Goal: Task Accomplishment & Management: Complete application form

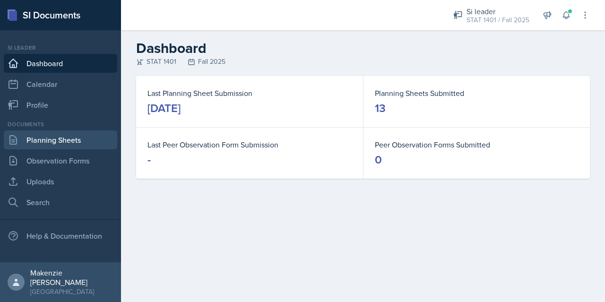
click at [67, 139] on link "Planning Sheets" at bounding box center [60, 139] width 113 height 19
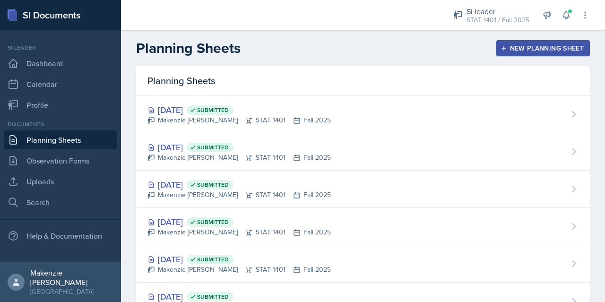
click at [500, 49] on icon "button" at bounding box center [503, 48] width 7 height 7
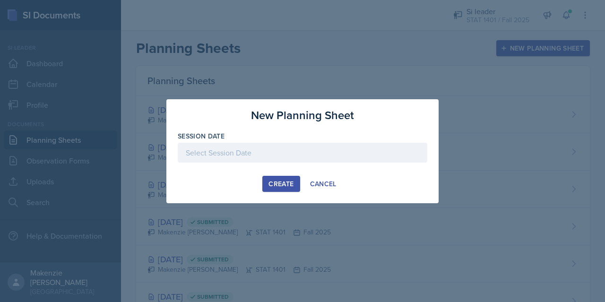
click at [313, 149] on div at bounding box center [302, 153] width 249 height 20
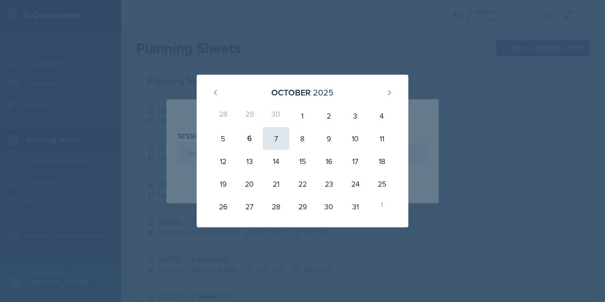
click at [274, 142] on div "7" at bounding box center [276, 138] width 26 height 23
type input "[DATE]"
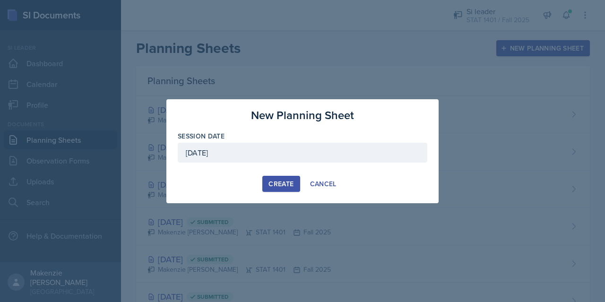
click at [276, 185] on div "Create" at bounding box center [280, 184] width 25 height 8
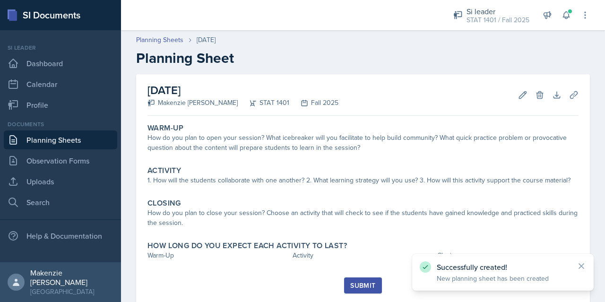
click at [67, 137] on link "Planning Sheets" at bounding box center [60, 139] width 113 height 19
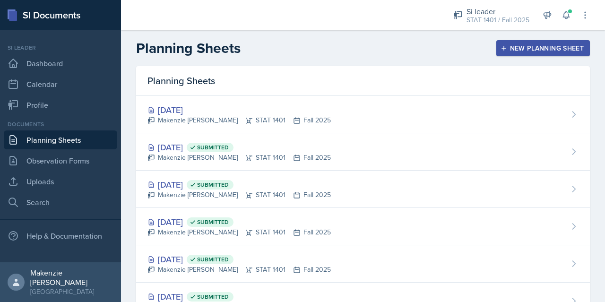
click at [522, 51] on div "New Planning Sheet" at bounding box center [542, 48] width 81 height 8
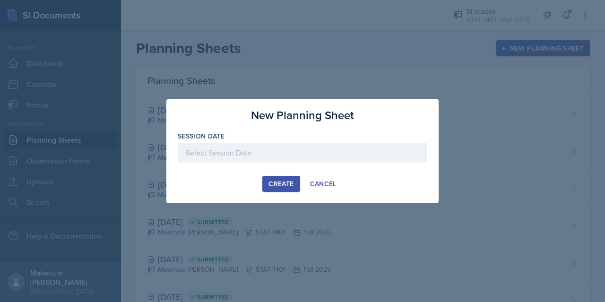
click at [275, 184] on div "Create" at bounding box center [280, 184] width 25 height 8
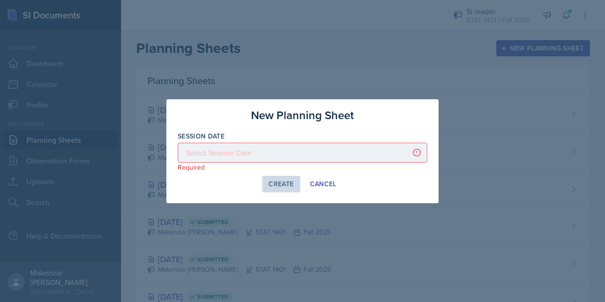
click at [293, 158] on div at bounding box center [302, 153] width 249 height 20
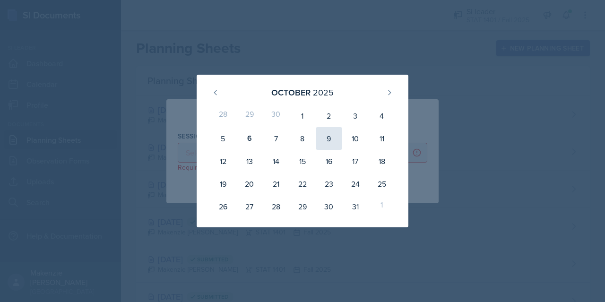
click at [331, 135] on div "9" at bounding box center [329, 138] width 26 height 23
type input "[DATE]"
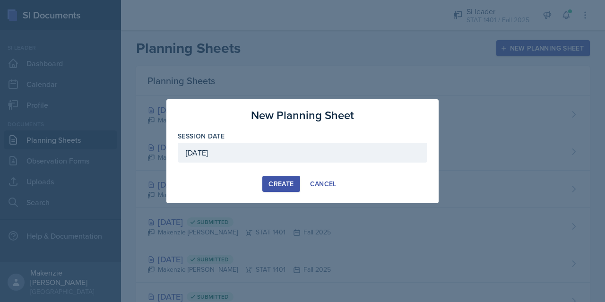
click at [280, 182] on div "Create" at bounding box center [280, 184] width 25 height 8
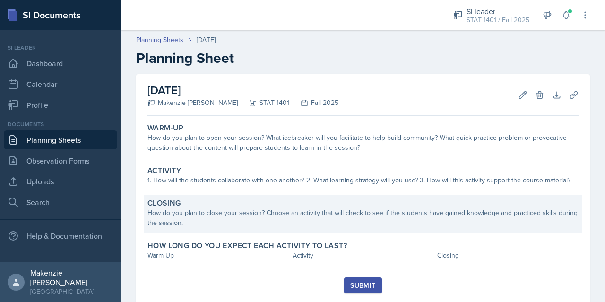
scroll to position [25, 0]
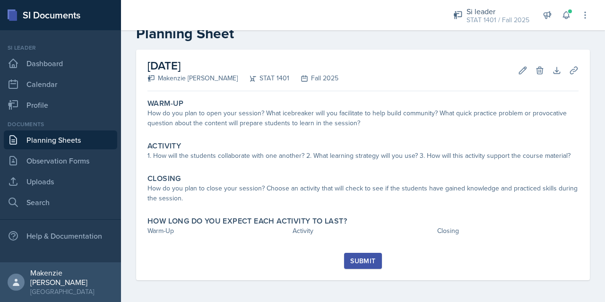
click at [62, 142] on link "Planning Sheets" at bounding box center [60, 139] width 113 height 19
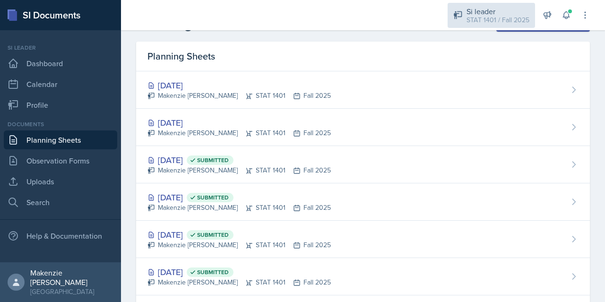
click at [490, 15] on div "STAT 1401 / Fall 2025" at bounding box center [497, 20] width 63 height 10
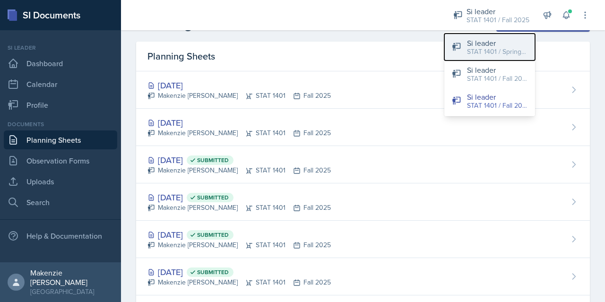
click at [492, 44] on div "Si leader" at bounding box center [497, 42] width 60 height 11
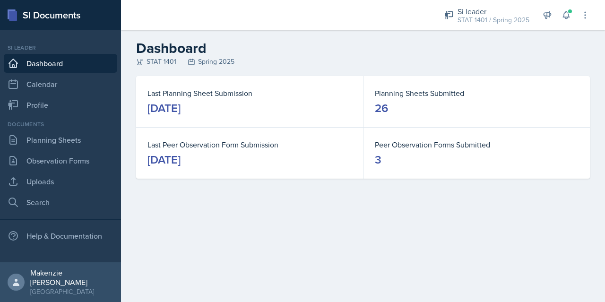
click at [255, 214] on main "Dashboard STAT 1401 Spring 2025 Last Planning Sheet Submission [DATE] Planning …" at bounding box center [363, 166] width 484 height 272
click at [74, 143] on link "Planning Sheets" at bounding box center [60, 139] width 113 height 19
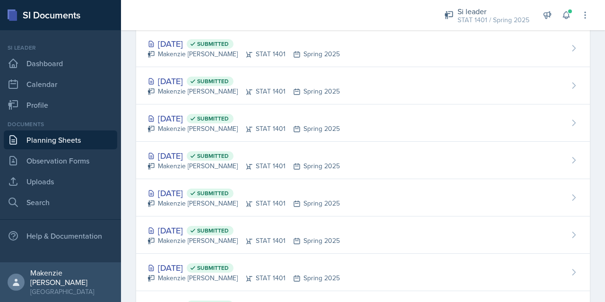
scroll to position [588, 0]
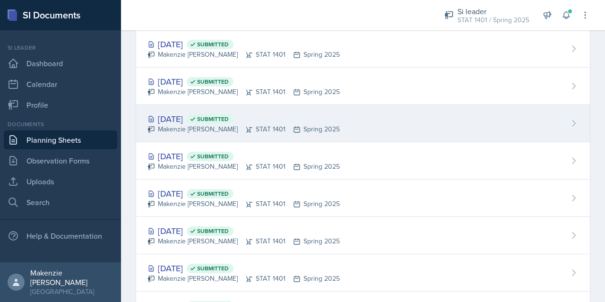
click at [199, 129] on div "Makenzie [PERSON_NAME] STAT 1401 Spring 2025" at bounding box center [243, 129] width 192 height 10
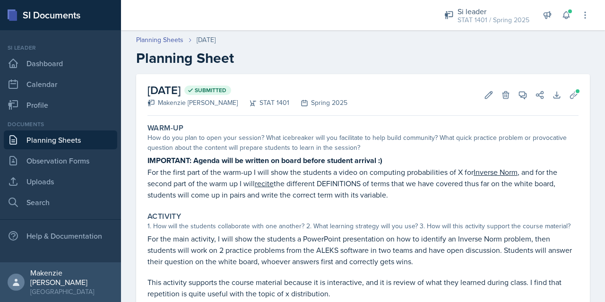
click at [41, 149] on link "Planning Sheets" at bounding box center [60, 139] width 113 height 19
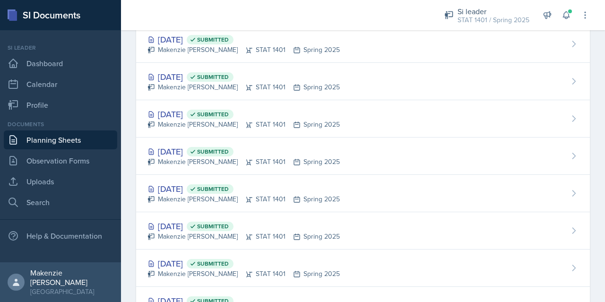
scroll to position [540, 0]
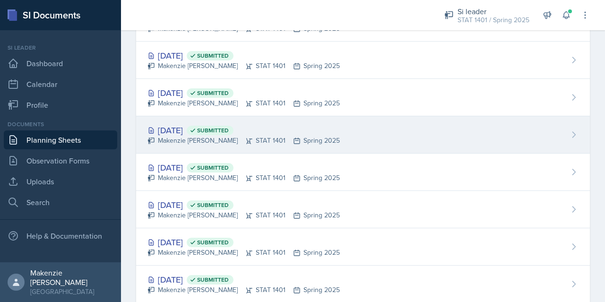
click at [203, 124] on div "[DATE] Submitted" at bounding box center [243, 130] width 192 height 13
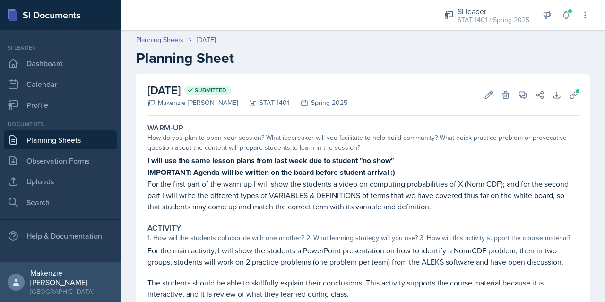
click at [75, 139] on link "Planning Sheets" at bounding box center [60, 139] width 113 height 19
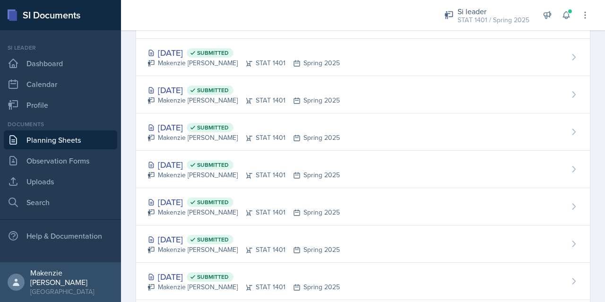
scroll to position [531, 0]
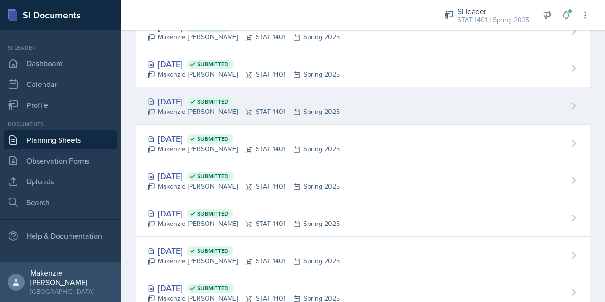
click at [180, 107] on div "Makenzie [PERSON_NAME] STAT 1401 Spring 2025" at bounding box center [243, 112] width 192 height 10
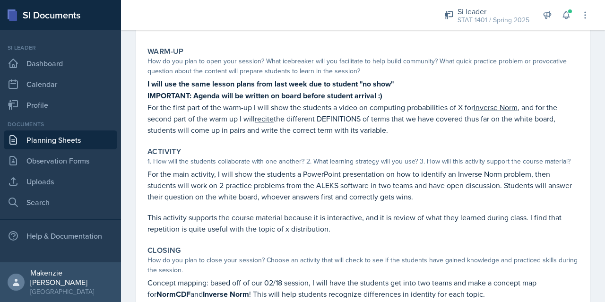
scroll to position [37, 0]
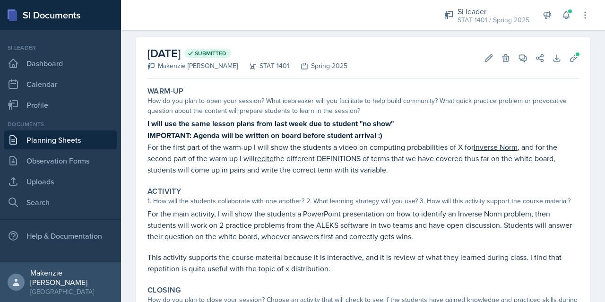
click at [67, 142] on link "Planning Sheets" at bounding box center [60, 139] width 113 height 19
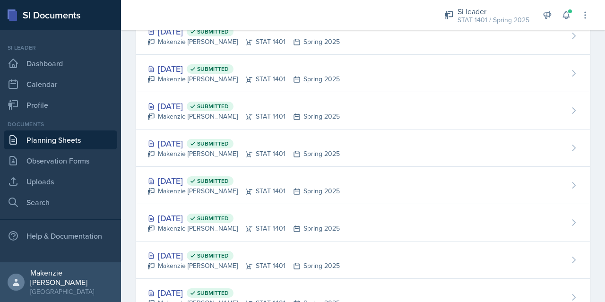
scroll to position [454, 0]
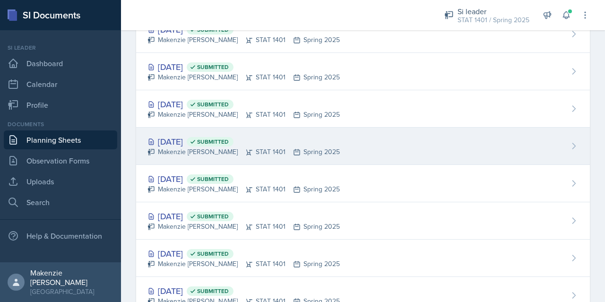
click at [195, 137] on div "[DATE] Submitted" at bounding box center [243, 141] width 192 height 13
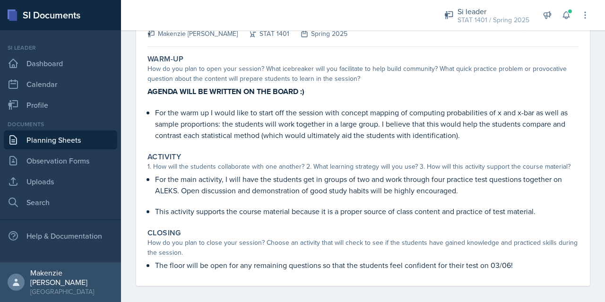
scroll to position [69, 0]
click at [57, 141] on link "Planning Sheets" at bounding box center [60, 139] width 113 height 19
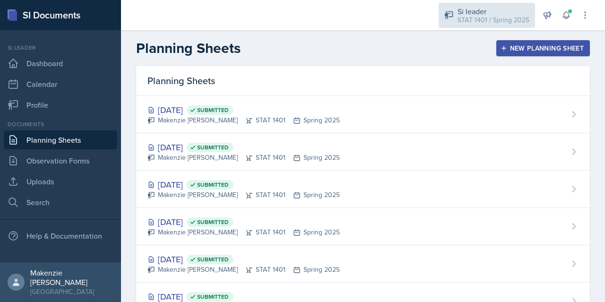
click at [472, 16] on div "STAT 1401 / Spring 2025" at bounding box center [493, 20] width 72 height 10
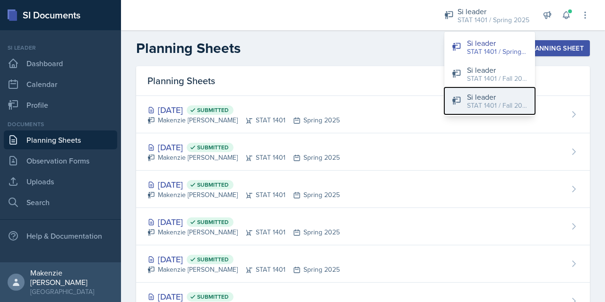
click at [470, 101] on div "STAT 1401 / Fall 2025" at bounding box center [497, 106] width 60 height 10
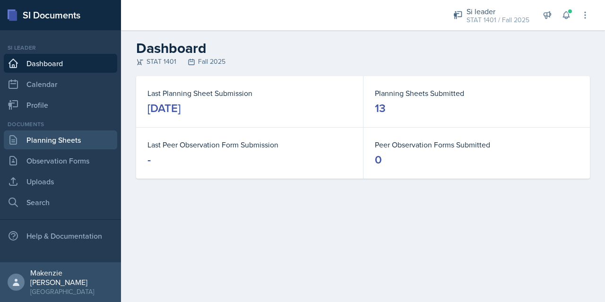
click at [32, 131] on link "Planning Sheets" at bounding box center [60, 139] width 113 height 19
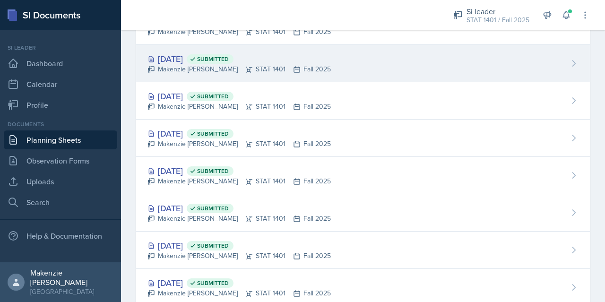
scroll to position [42, 0]
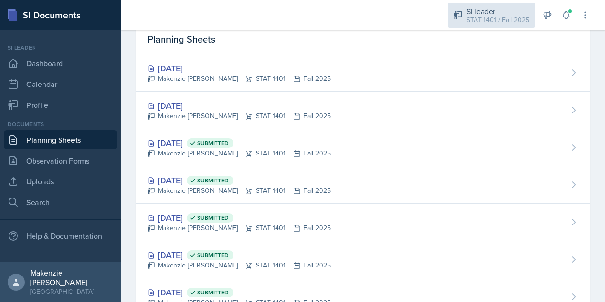
click at [491, 18] on div "STAT 1401 / Fall 2025" at bounding box center [497, 20] width 63 height 10
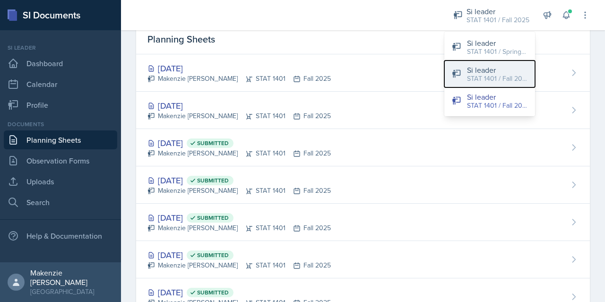
click at [486, 75] on div "STAT 1401 / Fall 2024" at bounding box center [497, 79] width 60 height 10
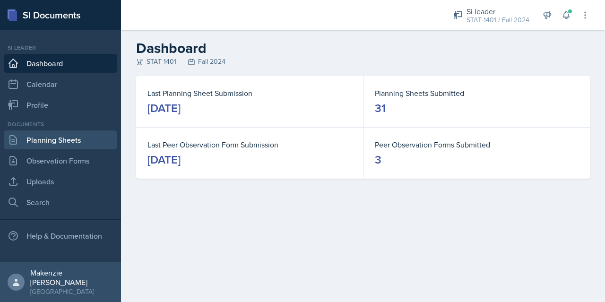
click at [56, 143] on link "Planning Sheets" at bounding box center [60, 139] width 113 height 19
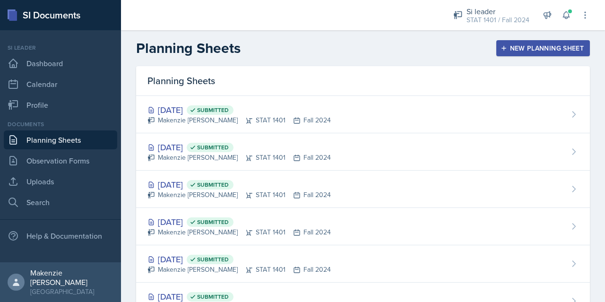
click at [56, 143] on link "Planning Sheets" at bounding box center [60, 139] width 113 height 19
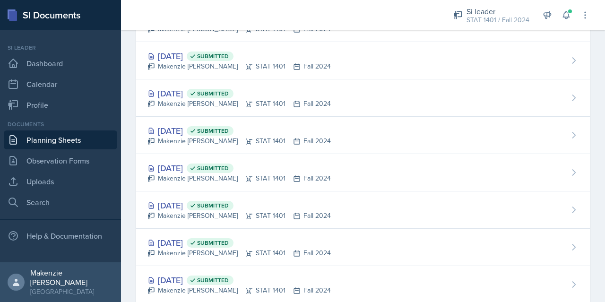
scroll to position [725, 0]
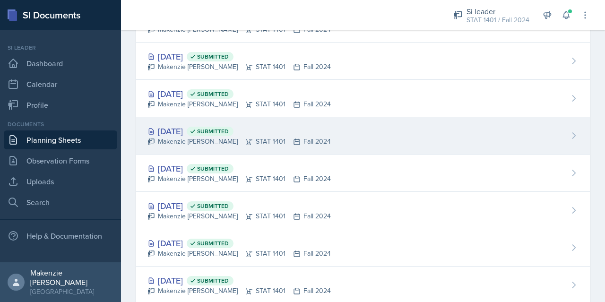
click at [195, 144] on div "[DATE] Submitted [PERSON_NAME] STAT 1401 Fall 2024" at bounding box center [363, 135] width 454 height 37
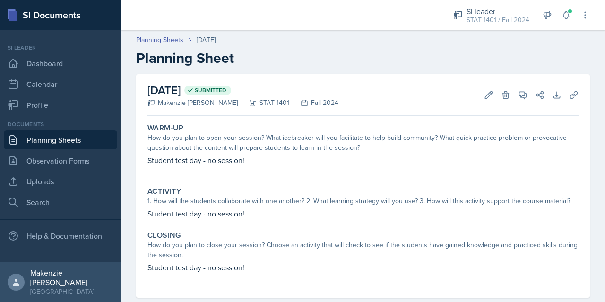
click at [70, 135] on link "Planning Sheets" at bounding box center [60, 139] width 113 height 19
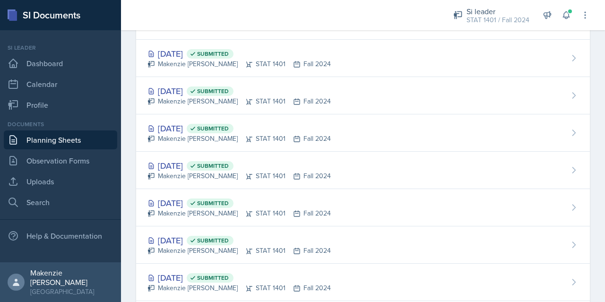
scroll to position [701, 0]
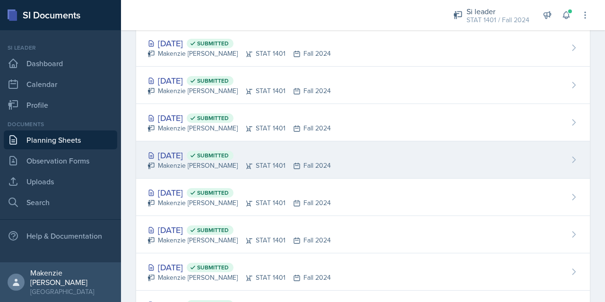
click at [190, 161] on div "Makenzie [PERSON_NAME] STAT 1401 Fall 2024" at bounding box center [238, 166] width 183 height 10
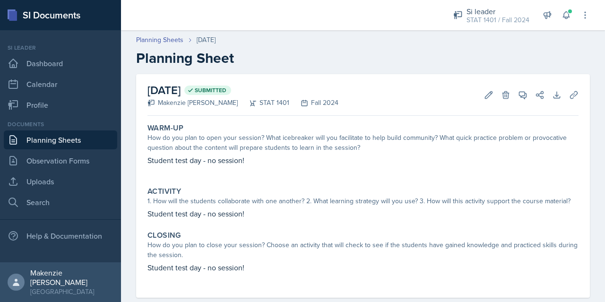
click at [63, 145] on link "Planning Sheets" at bounding box center [60, 139] width 113 height 19
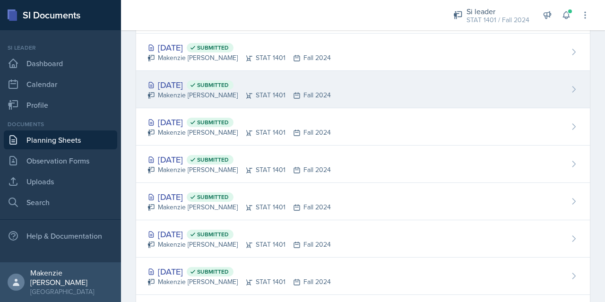
scroll to position [671, 0]
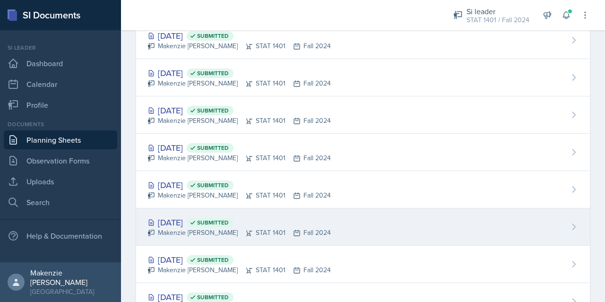
click at [205, 228] on div "Makenzie [PERSON_NAME] STAT 1401 Fall 2024" at bounding box center [238, 233] width 183 height 10
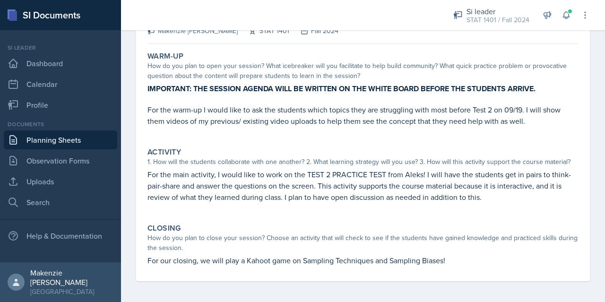
scroll to position [73, 0]
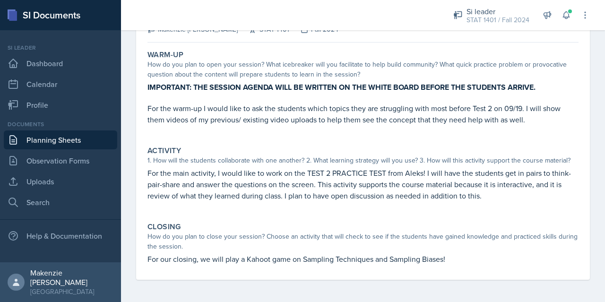
click at [61, 138] on link "Planning Sheets" at bounding box center [60, 139] width 113 height 19
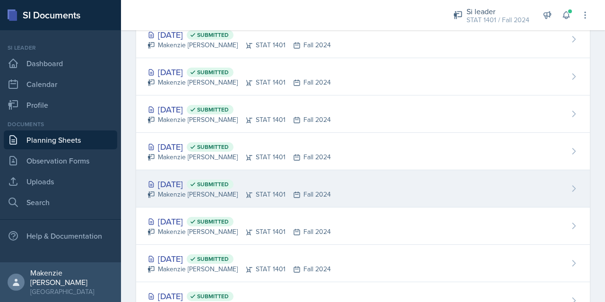
scroll to position [629, 0]
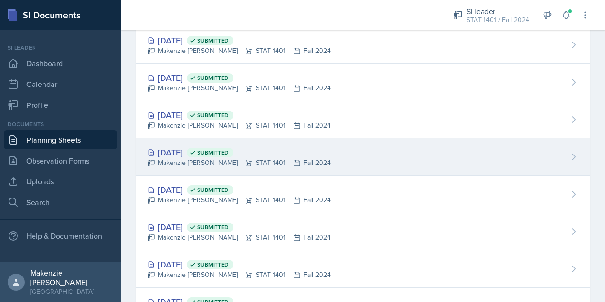
click at [212, 146] on div "[DATE] Submitted" at bounding box center [238, 152] width 183 height 13
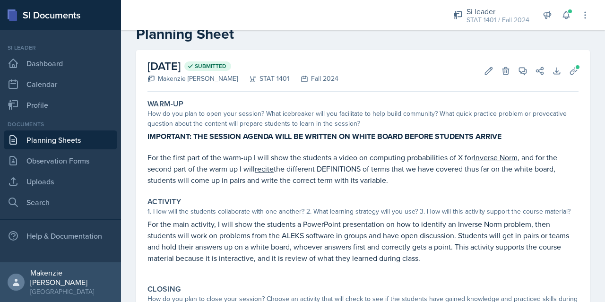
scroll to position [25, 0]
click at [74, 136] on link "Planning Sheets" at bounding box center [60, 139] width 113 height 19
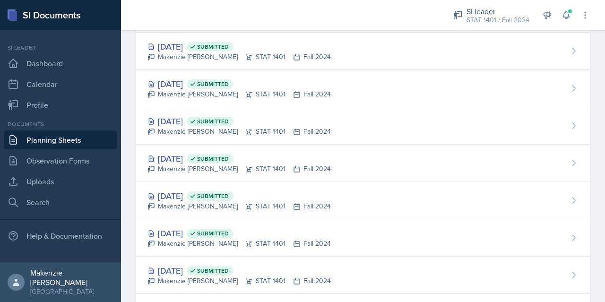
scroll to position [624, 0]
click at [177, 155] on div "[DATE] Submitted" at bounding box center [238, 158] width 183 height 13
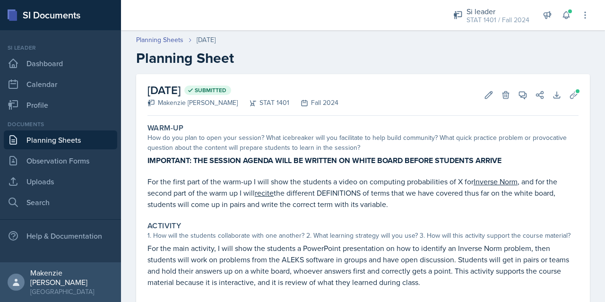
click at [73, 138] on link "Planning Sheets" at bounding box center [60, 139] width 113 height 19
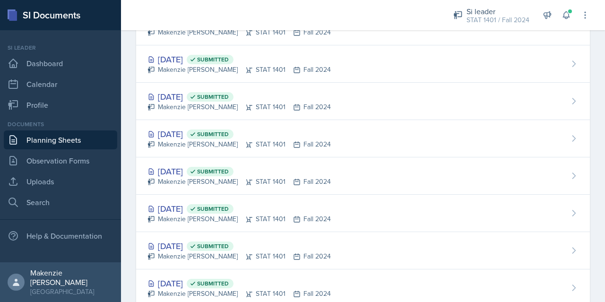
scroll to position [611, 0]
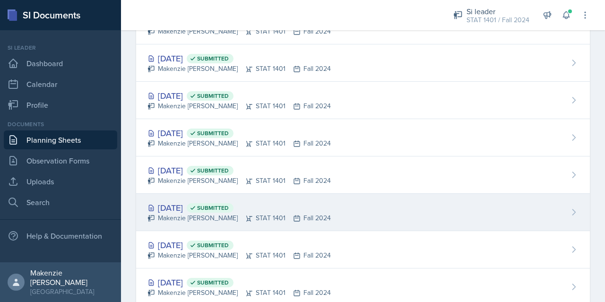
click at [173, 214] on div "Makenzie [PERSON_NAME] STAT 1401 Fall 2024" at bounding box center [238, 218] width 183 height 10
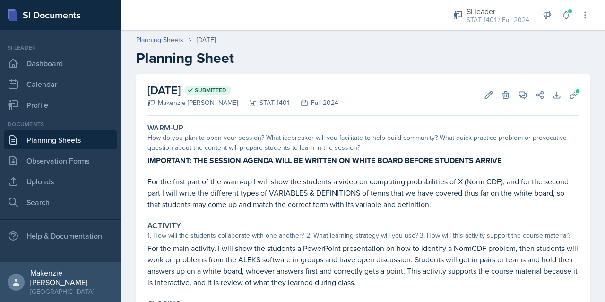
click at [64, 137] on link "Planning Sheets" at bounding box center [60, 139] width 113 height 19
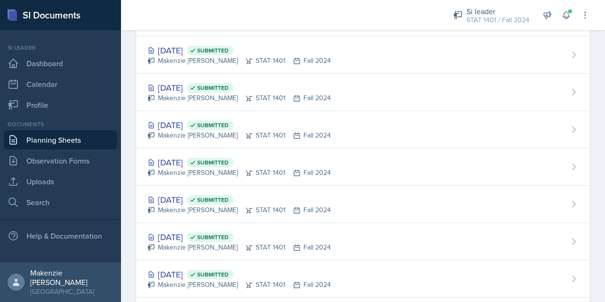
scroll to position [575, 0]
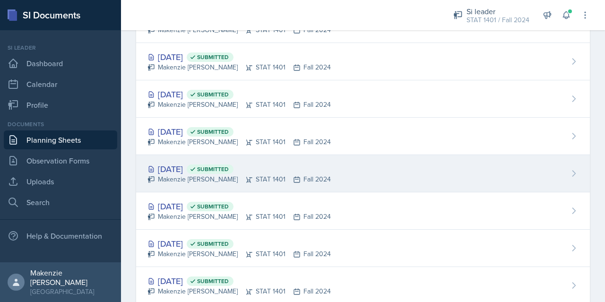
click at [194, 174] on div "Makenzie [PERSON_NAME] STAT 1401 Fall 2024" at bounding box center [238, 179] width 183 height 10
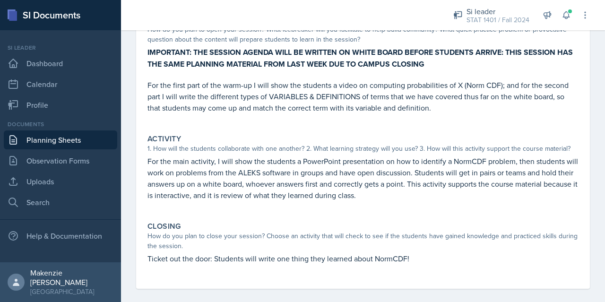
scroll to position [107, 0]
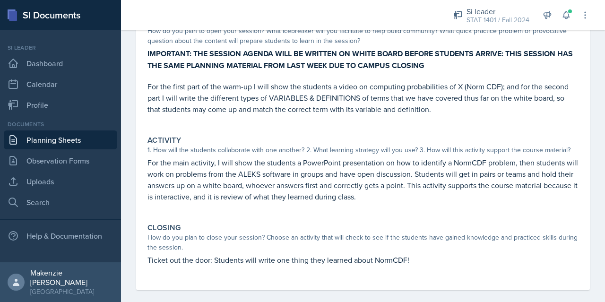
click at [65, 140] on link "Planning Sheets" at bounding box center [60, 139] width 113 height 19
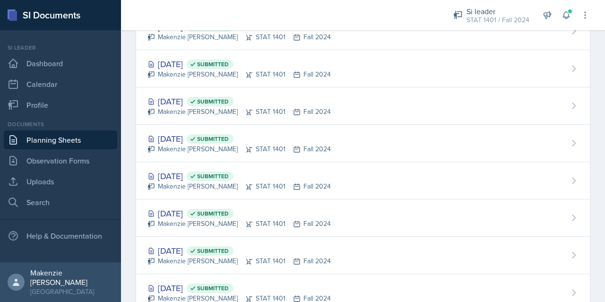
scroll to position [577, 0]
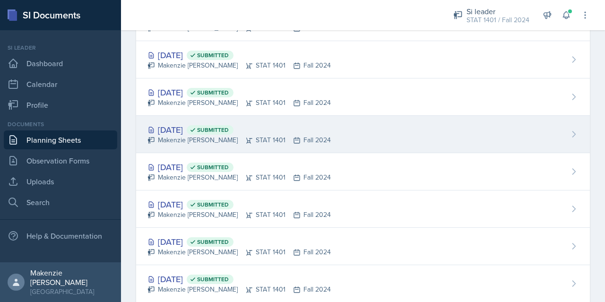
click at [201, 135] on div "Makenzie [PERSON_NAME] STAT 1401 Fall 2024" at bounding box center [238, 140] width 183 height 10
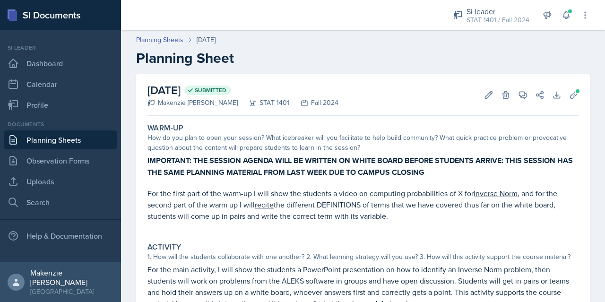
click at [58, 138] on link "Planning Sheets" at bounding box center [60, 139] width 113 height 19
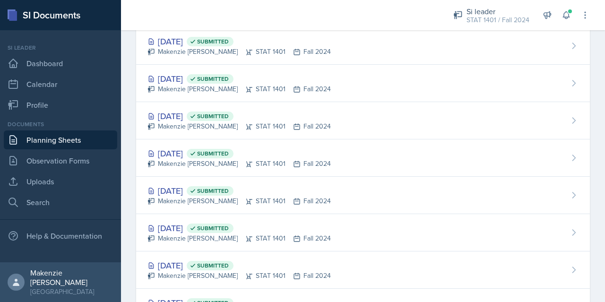
scroll to position [541, 0]
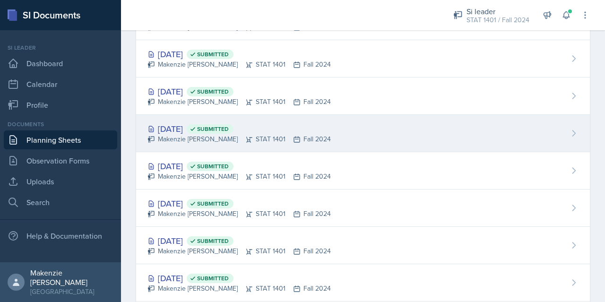
click at [190, 129] on div "[DATE] Submitted" at bounding box center [238, 128] width 183 height 13
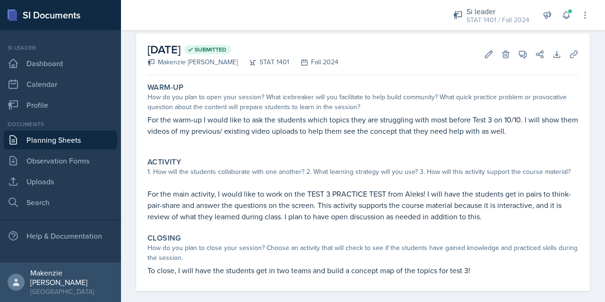
scroll to position [41, 0]
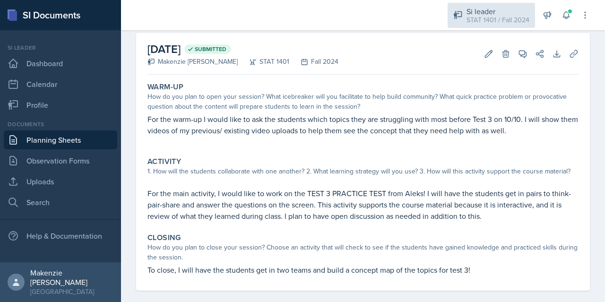
click at [510, 18] on div "STAT 1401 / Fall 2024" at bounding box center [497, 20] width 63 height 10
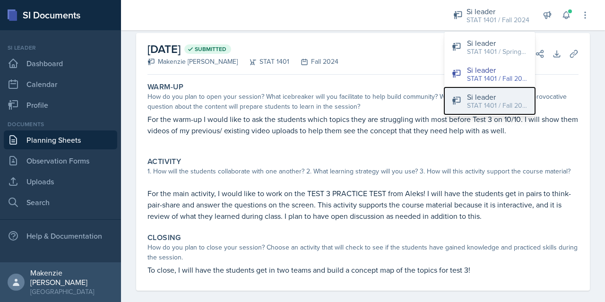
click at [477, 105] on div "STAT 1401 / Fall 2025" at bounding box center [497, 106] width 60 height 10
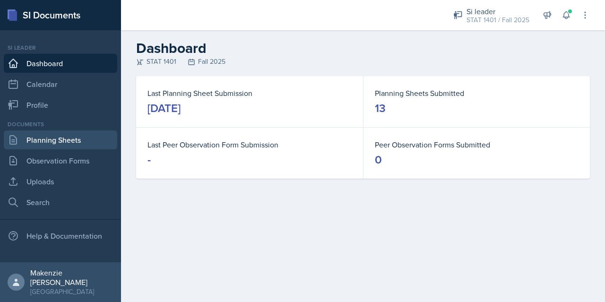
click at [43, 134] on link "Planning Sheets" at bounding box center [60, 139] width 113 height 19
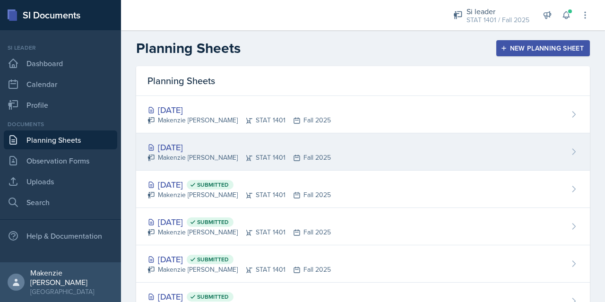
click at [152, 153] on div "Makenzie [PERSON_NAME] STAT 1401 Fall 2025" at bounding box center [238, 158] width 183 height 10
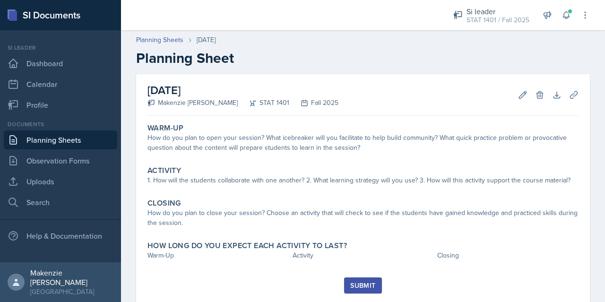
click at [78, 141] on link "Planning Sheets" at bounding box center [60, 139] width 113 height 19
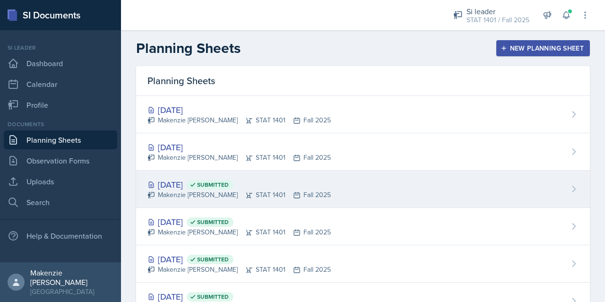
click at [293, 190] on div "Makenzie [PERSON_NAME] STAT 1401 Fall 2025" at bounding box center [238, 195] width 183 height 10
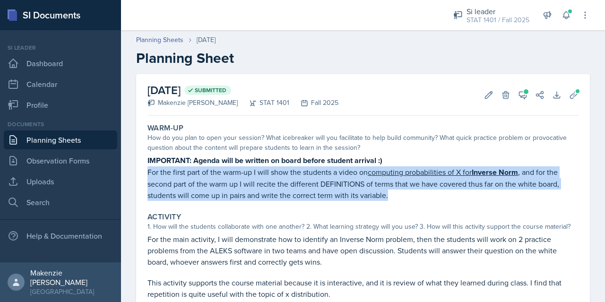
drag, startPoint x: 147, startPoint y: 171, endPoint x: 389, endPoint y: 194, distance: 242.9
click at [389, 194] on p "For the first part of the warm-up I will show the students a video on computing…" at bounding box center [362, 183] width 431 height 34
copy p "For the first part of the warm-up I will show the students a video on computing…"
click at [38, 136] on link "Planning Sheets" at bounding box center [60, 139] width 113 height 19
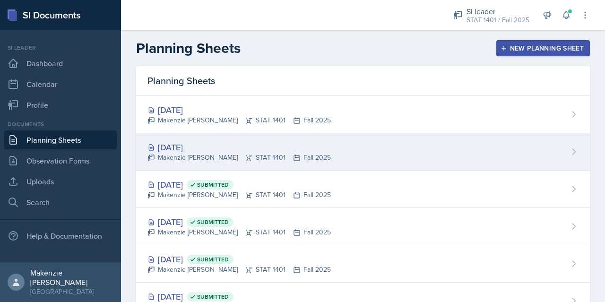
click at [188, 149] on div "[DATE]" at bounding box center [238, 147] width 183 height 13
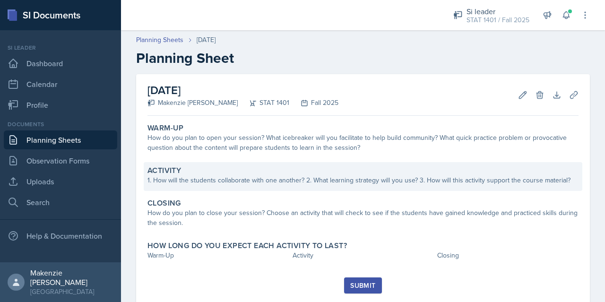
click at [195, 178] on div "1. How will the students collaborate with one another? 2. What learning strateg…" at bounding box center [362, 180] width 431 height 10
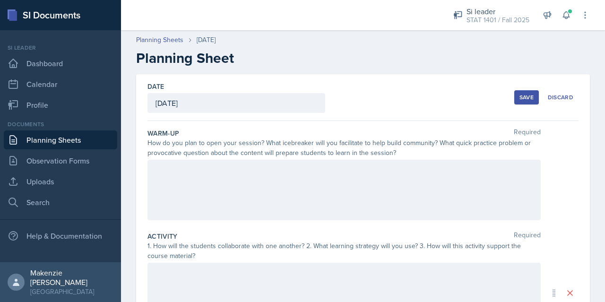
click at [195, 178] on div at bounding box center [343, 190] width 393 height 60
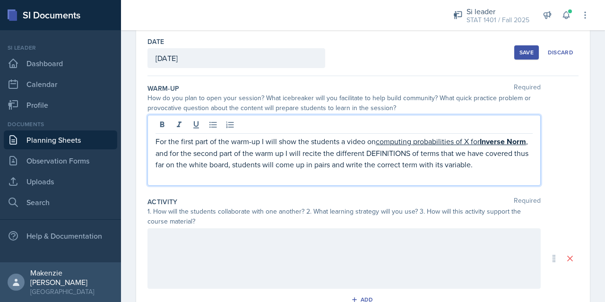
scroll to position [48, 0]
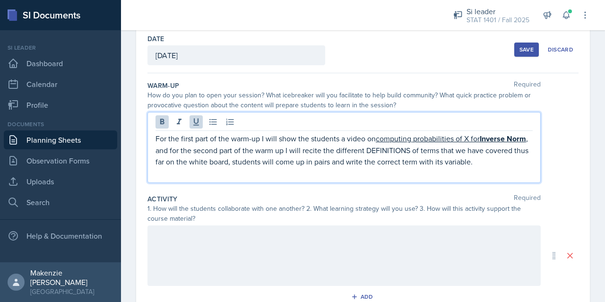
click at [175, 153] on p "For the first part of the warm-up I will show the students a video on computing…" at bounding box center [343, 150] width 377 height 34
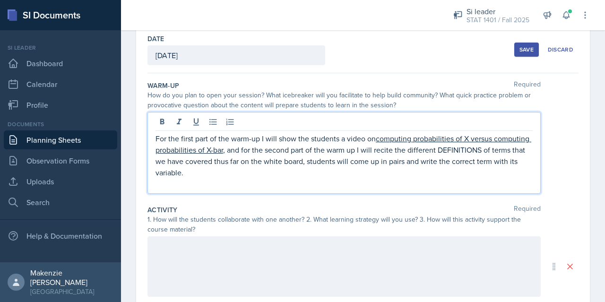
click at [434, 152] on p "For the first part of the warm-up I will show the students a video on computing…" at bounding box center [343, 155] width 377 height 45
click at [430, 152] on p "For the first part of the warm-up I will show the students a video on computing…" at bounding box center [343, 155] width 377 height 45
click at [441, 162] on p "For the first part of the warm-up I will show the students a video on computing…" at bounding box center [343, 155] width 377 height 45
click at [373, 175] on p "For the first part of the warm-up I will show the students a video on computing…" at bounding box center [343, 155] width 377 height 45
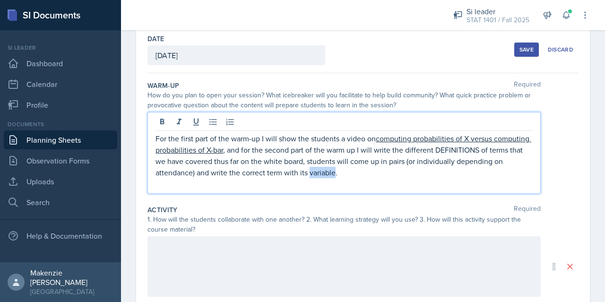
click at [384, 175] on p "For the first part of the warm-up I will show the students a video on computing…" at bounding box center [343, 155] width 377 height 45
click at [368, 175] on p "For the first part of the warm-up I will show the students a video on computing…" at bounding box center [343, 155] width 377 height 45
copy p "variable"
click at [330, 172] on p "For the first part of the warm-up I will show the students a video on computing…" at bounding box center [343, 155] width 377 height 45
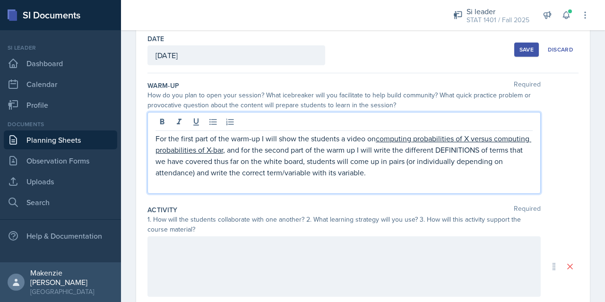
click at [399, 172] on p "For the first part of the warm-up I will show the students a video on computing…" at bounding box center [343, 155] width 377 height 45
click at [457, 181] on p at bounding box center [343, 183] width 377 height 11
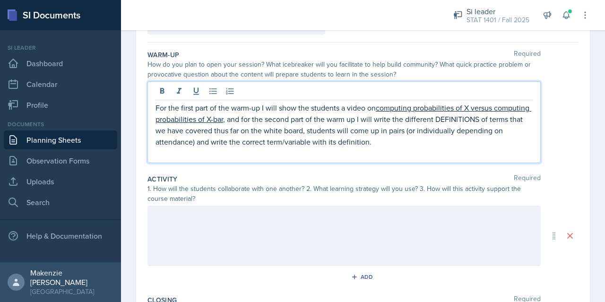
scroll to position [79, 0]
click at [429, 148] on p at bounding box center [343, 152] width 377 height 11
click at [422, 137] on p "For the first part of the warm-up I will show the students a video on computing…" at bounding box center [343, 124] width 377 height 45
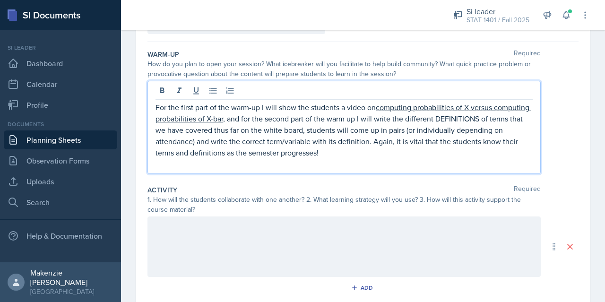
click at [348, 149] on p "For the first part of the warm-up I will show the students a video on computing…" at bounding box center [343, 130] width 377 height 57
click at [429, 156] on p "For the first part of the warm-up I will show the students a video on computing…" at bounding box center [343, 130] width 377 height 57
click at [288, 228] on div at bounding box center [343, 246] width 393 height 60
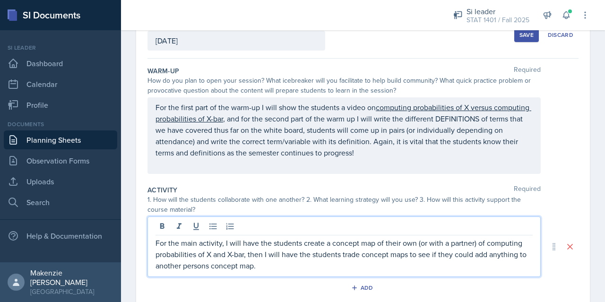
click at [409, 248] on p "For the main activity, I will have the students create a concept map of their o…" at bounding box center [343, 254] width 377 height 34
click at [278, 269] on p "For the main activity, I will have the students create a concept map of their o…" at bounding box center [343, 254] width 377 height 34
click at [186, 242] on p "For the main activity, I will have the students create a concept map of their o…" at bounding box center [343, 254] width 377 height 34
click at [179, 243] on p "For the main activity, I will have the students create a concept map of their o…" at bounding box center [343, 254] width 377 height 34
click at [363, 259] on p "For the first part of the main activity, I will have the students create a conc…" at bounding box center [343, 254] width 377 height 34
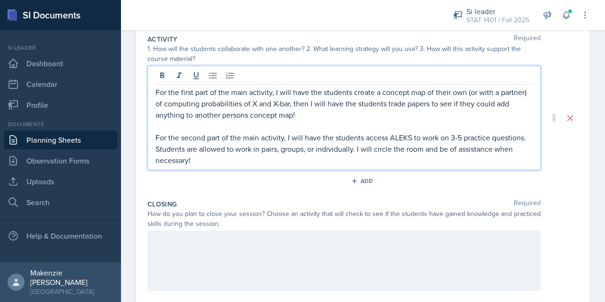
scroll to position [218, 0]
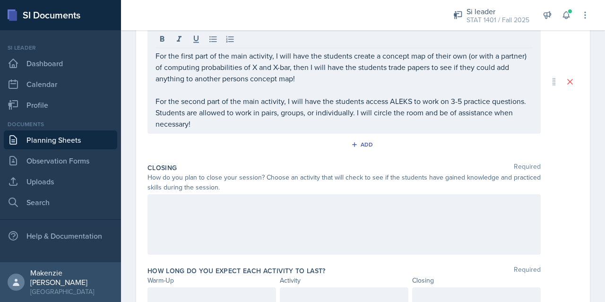
click at [257, 228] on div at bounding box center [343, 224] width 393 height 60
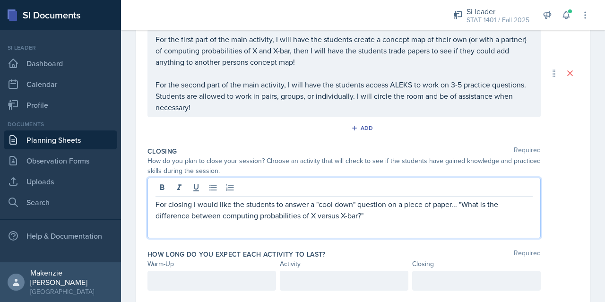
click at [209, 274] on div at bounding box center [211, 281] width 128 height 20
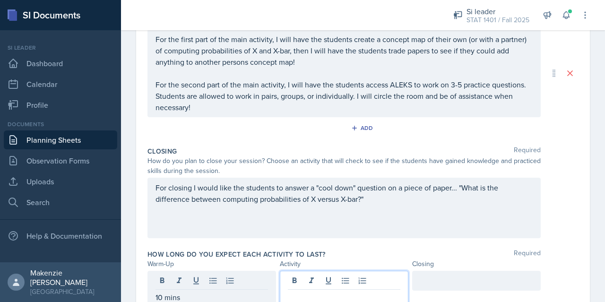
click at [303, 283] on div at bounding box center [344, 289] width 128 height 36
click at [442, 277] on div at bounding box center [476, 281] width 128 height 20
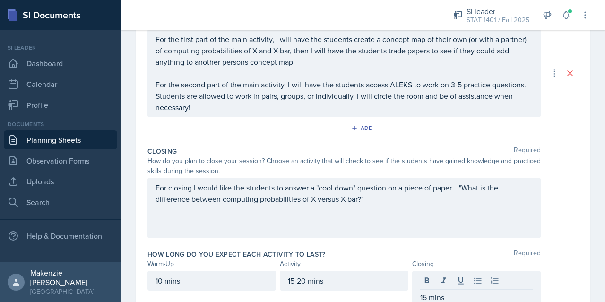
click at [559, 242] on div "Closing Required How do you plan to close your session? Choose an activity that…" at bounding box center [362, 194] width 431 height 103
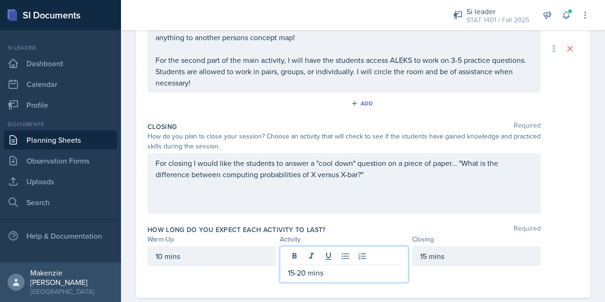
scroll to position [290, 0]
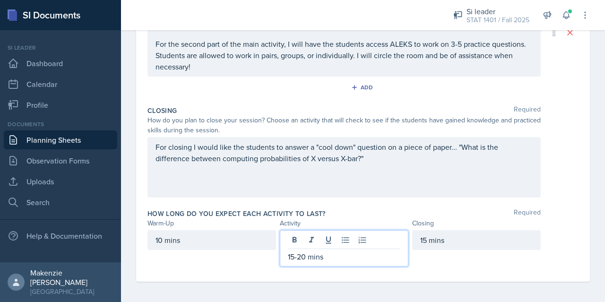
click at [303, 255] on p "15-20 mins" at bounding box center [344, 256] width 112 height 11
click at [425, 241] on div "15 mins" at bounding box center [476, 240] width 128 height 20
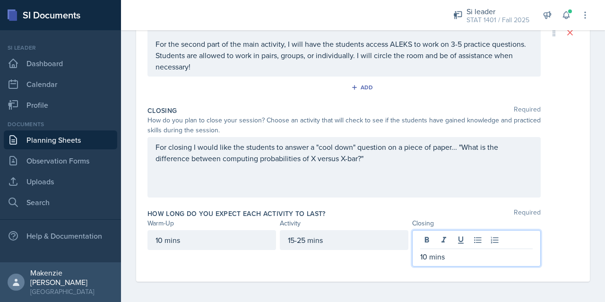
click at [561, 195] on div "For closing I would like the students to answer a "cool down" question on a pie…" at bounding box center [362, 167] width 431 height 60
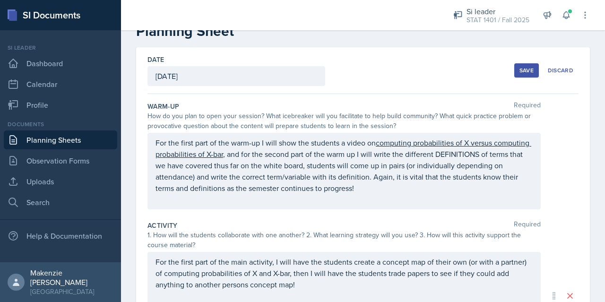
scroll to position [0, 0]
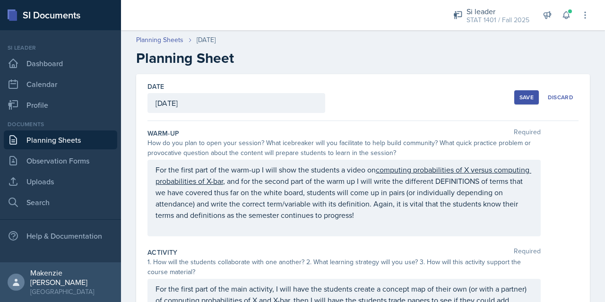
click at [522, 100] on div "Save" at bounding box center [526, 98] width 14 height 8
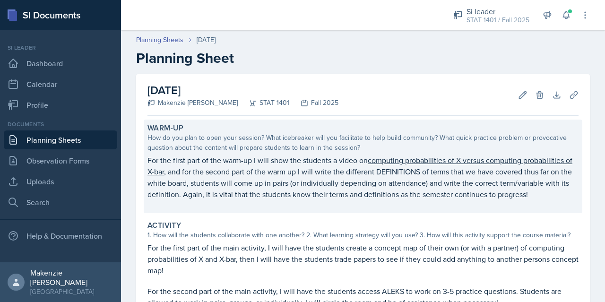
click at [399, 174] on p "For the first part of the warm-up I will show the students a video on computing…" at bounding box center [362, 176] width 431 height 45
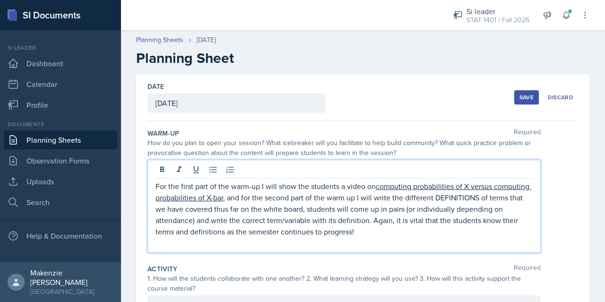
click at [156, 174] on div "For the first part of the warm-up I will show the students a video on computing…" at bounding box center [343, 206] width 393 height 93
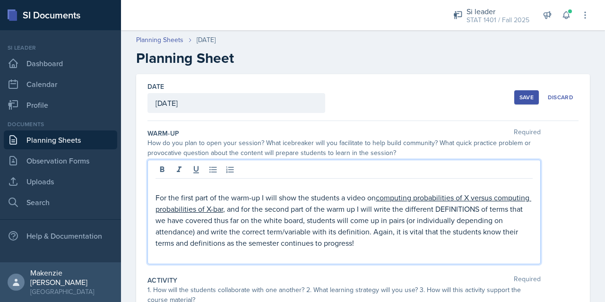
click at [157, 186] on p at bounding box center [343, 185] width 377 height 11
click at [159, 167] on icon at bounding box center [161, 169] width 9 height 9
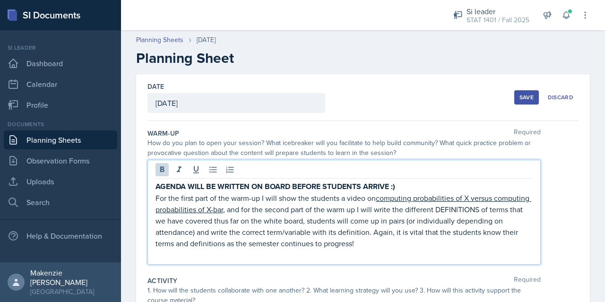
click at [556, 188] on div "AGENDA WILL BE WRITTEN ON BOARD BEFORE STUDENTS ARRIVE :) For the first part of…" at bounding box center [362, 212] width 431 height 105
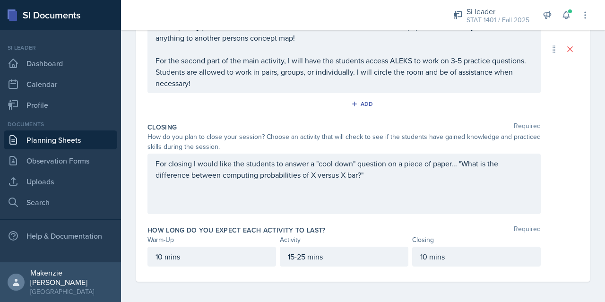
scroll to position [285, 0]
click at [544, 201] on div "For closing I would like the students to answer a "cool down" question on a pie…" at bounding box center [362, 184] width 431 height 60
click at [337, 276] on div "Warm-Up Required How do you plan to open your session? What icebreaker will you…" at bounding box center [362, 59] width 431 height 446
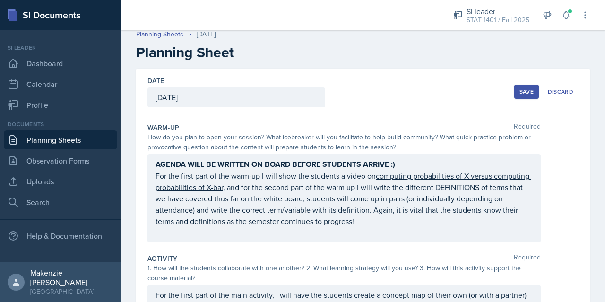
scroll to position [0, 0]
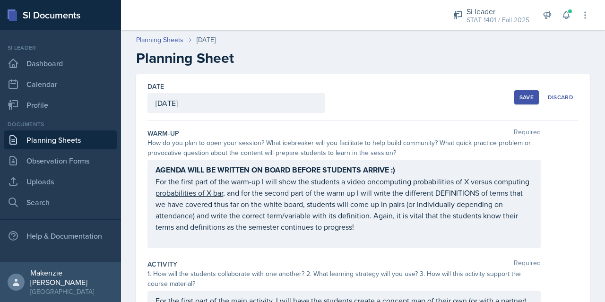
click at [522, 96] on div "Save" at bounding box center [526, 98] width 14 height 8
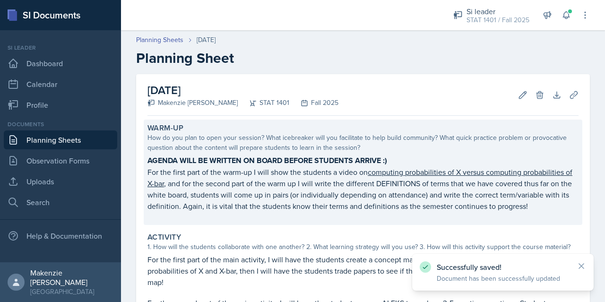
scroll to position [191, 0]
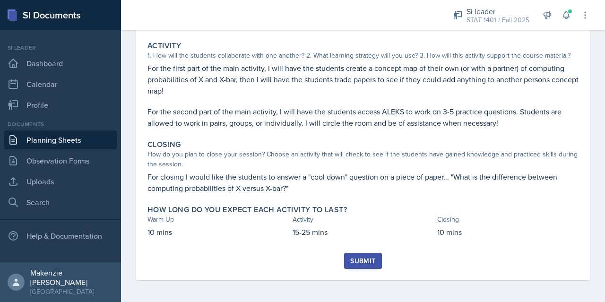
click at [354, 266] on button "Submit" at bounding box center [362, 261] width 37 height 16
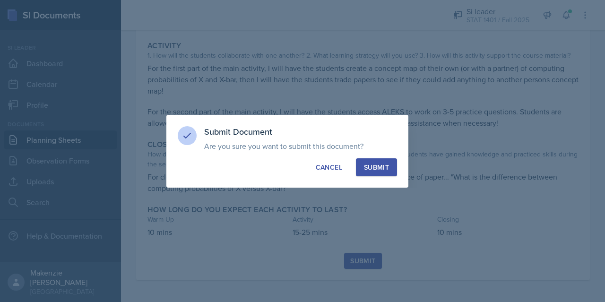
click at [373, 166] on div "Submit" at bounding box center [376, 167] width 25 height 9
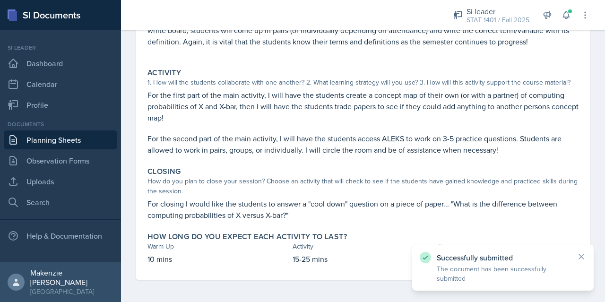
click at [80, 144] on link "Planning Sheets" at bounding box center [60, 139] width 113 height 19
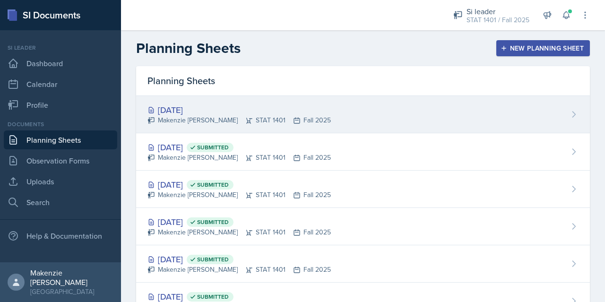
click at [317, 110] on div "[DATE]" at bounding box center [238, 109] width 183 height 13
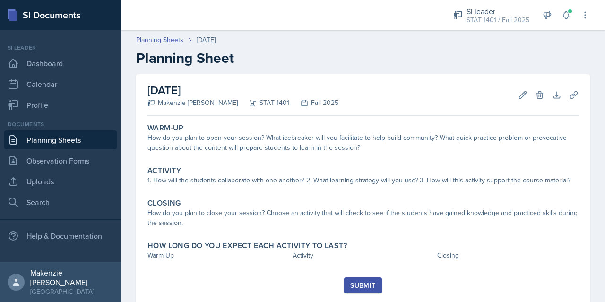
click at [50, 136] on link "Planning Sheets" at bounding box center [60, 139] width 113 height 19
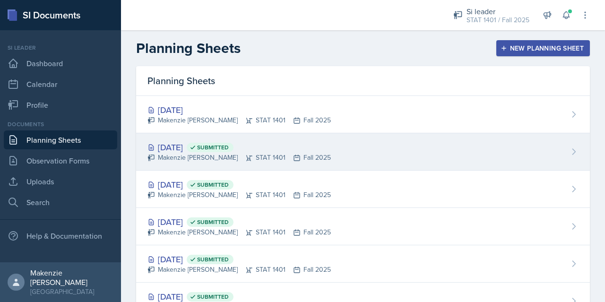
click at [186, 153] on div "Makenzie [PERSON_NAME] STAT 1401 Fall 2025" at bounding box center [238, 158] width 183 height 10
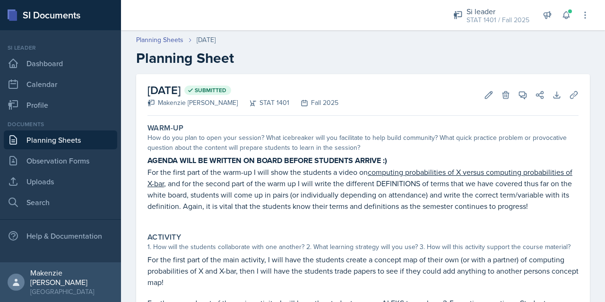
click at [152, 175] on p "For the first part of the warm-up I will show the students a video on computing…" at bounding box center [362, 188] width 431 height 45
click at [150, 162] on strong "AGENDA WILL BE WRITTEN ON BOARD BEFORE STUDENTS ARRIVE :)" at bounding box center [267, 160] width 240 height 11
click at [149, 161] on strong "AGENDA WILL BE WRITTEN ON BOARD BEFORE STUDENTS ARRIVE :)" at bounding box center [267, 160] width 240 height 11
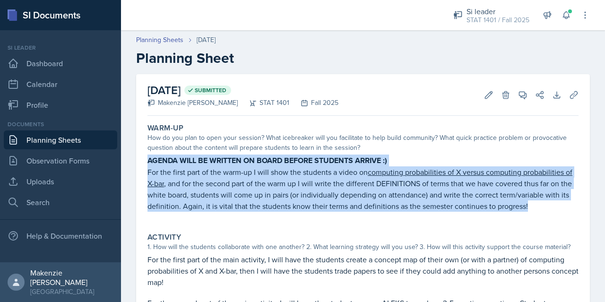
copy div "AGENDA WILL BE WRITTEN ON BOARD BEFORE STUDENTS ARRIVE :) For the first part of…"
click at [76, 141] on link "Planning Sheets" at bounding box center [60, 139] width 113 height 19
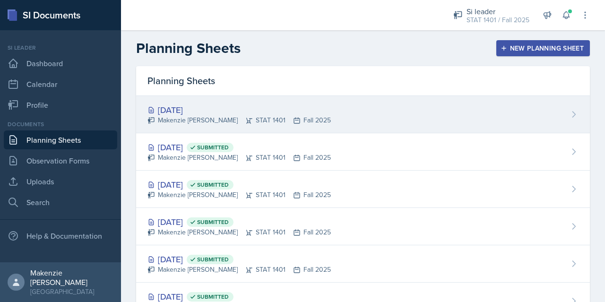
click at [206, 121] on div "Makenzie [PERSON_NAME] STAT 1401 Fall 2025" at bounding box center [238, 120] width 183 height 10
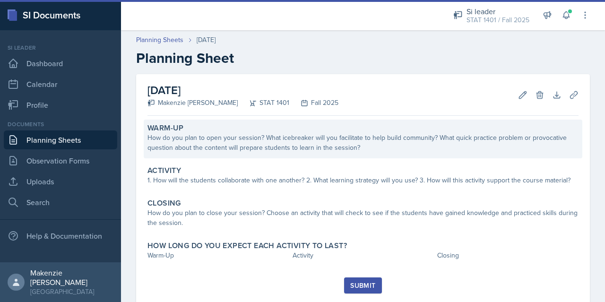
click at [220, 142] on div "How do you plan to open your session? What icebreaker will you facilitate to he…" at bounding box center [362, 143] width 431 height 20
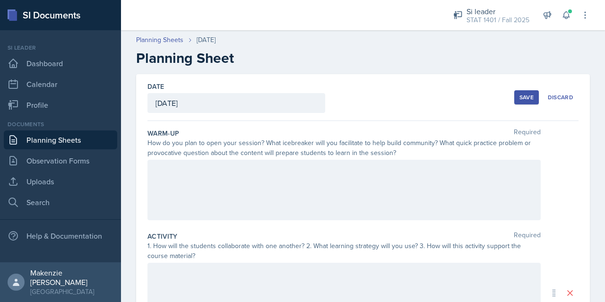
click at [223, 172] on div at bounding box center [343, 190] width 393 height 60
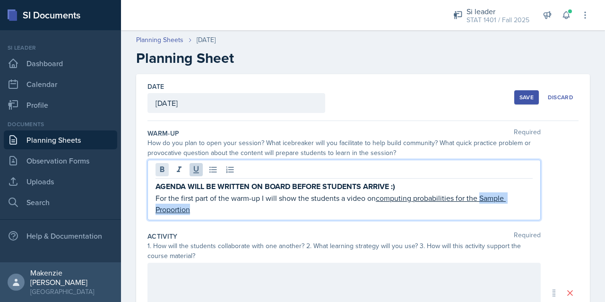
click at [162, 168] on icon at bounding box center [162, 169] width 4 height 6
click at [202, 214] on p "For the first part of the warm-up I will show the students a video on computing…" at bounding box center [343, 204] width 377 height 24
click at [227, 214] on p "For the first part of the warm-up I will show the students a video on computing…" at bounding box center [343, 204] width 377 height 24
click at [196, 169] on icon at bounding box center [195, 169] width 9 height 9
click at [161, 169] on icon at bounding box center [162, 169] width 4 height 6
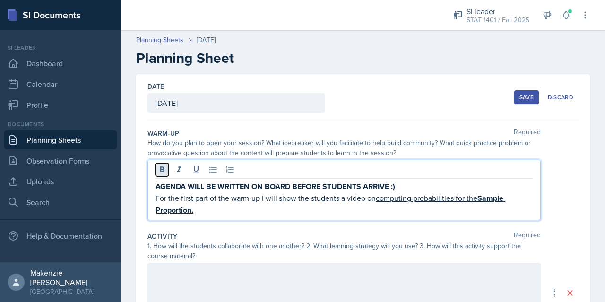
click at [163, 170] on icon at bounding box center [162, 169] width 4 height 6
click at [160, 171] on icon at bounding box center [161, 169] width 9 height 9
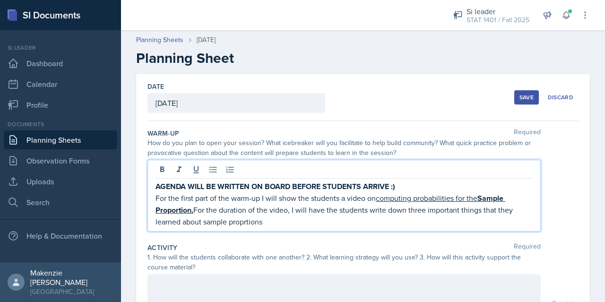
click at [248, 221] on p "For the first part of the warm-up I will show the students a video on computing…" at bounding box center [343, 209] width 377 height 35
click at [254, 223] on p "For the first part of the warm-up I will show the students a video on computing…" at bounding box center [343, 209] width 377 height 35
click at [251, 225] on p "For the first part of the warm-up I will show the students a video on computing…" at bounding box center [343, 209] width 377 height 35
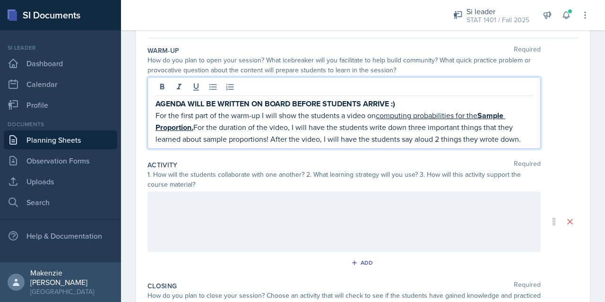
click at [281, 216] on div at bounding box center [343, 221] width 393 height 60
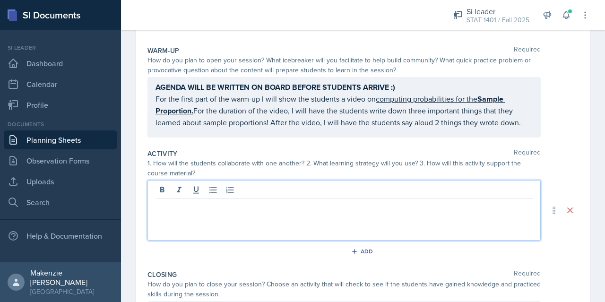
scroll to position [99, 0]
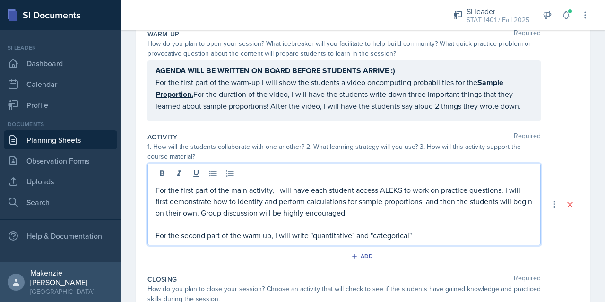
click at [435, 231] on p "For the second part of the warm up, I will write "quantitative" and "categorica…" at bounding box center [343, 235] width 377 height 11
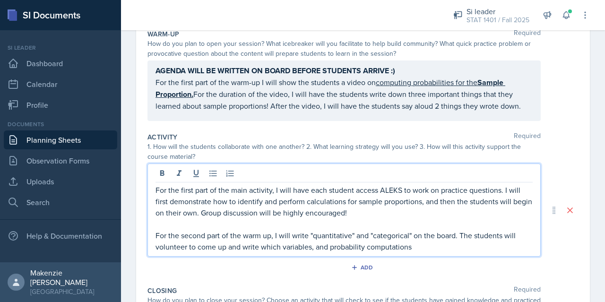
click at [325, 247] on p "For the second part of the warm up, I will write "quantitative" and "categorica…" at bounding box center [343, 241] width 377 height 23
click at [443, 242] on p "For the second part of the warm up, I will write "quantitative" and "categorica…" at bounding box center [343, 241] width 377 height 23
click at [393, 233] on p "For the second part of the warm up, I will write "quantitative" and "categorica…" at bounding box center [343, 241] width 377 height 23
click at [394, 231] on p "For the second part of the warm up, I will write "quantitative" and "categorica…" at bounding box center [343, 241] width 377 height 23
click at [491, 250] on p "For the second part of the warm up, I will write "quantitative" and "qualitativ…" at bounding box center [343, 241] width 377 height 23
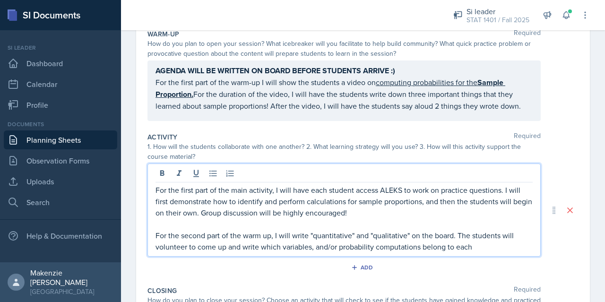
click at [421, 244] on p "For the second part of the warm up, I will write "quantitative" and "qualitativ…" at bounding box center [343, 241] width 377 height 23
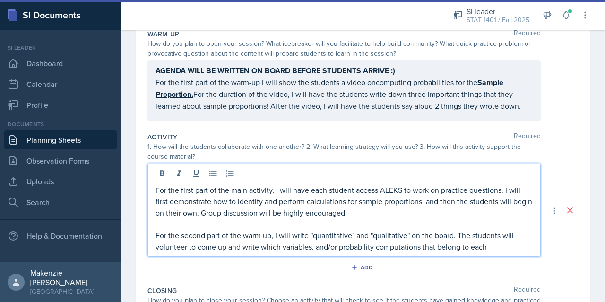
click at [273, 247] on p "For the second part of the warm up, I will write "quantitative" and "qualitativ…" at bounding box center [343, 241] width 377 height 23
click at [270, 246] on p "For the second part of the warm up, I will write "quantitative" and "qualitativ…" at bounding box center [343, 241] width 377 height 23
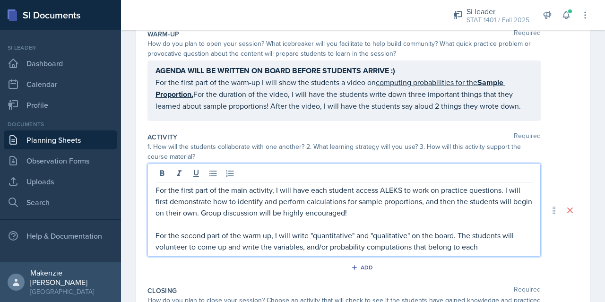
click at [495, 244] on p "For the second part of the warm up, I will write "quantitative" and "qualitativ…" at bounding box center [343, 241] width 377 height 23
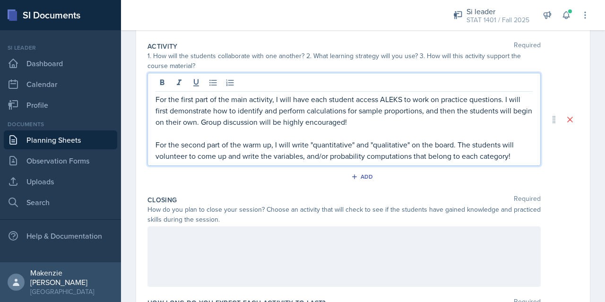
click at [297, 237] on p at bounding box center [343, 236] width 377 height 11
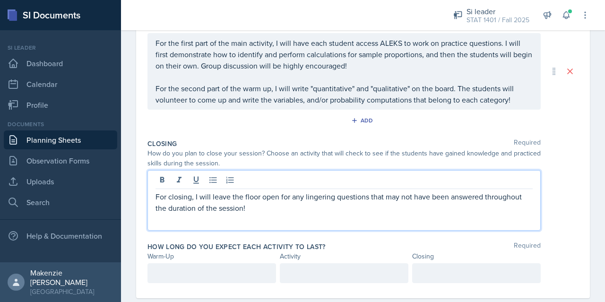
scroll to position [231, 0]
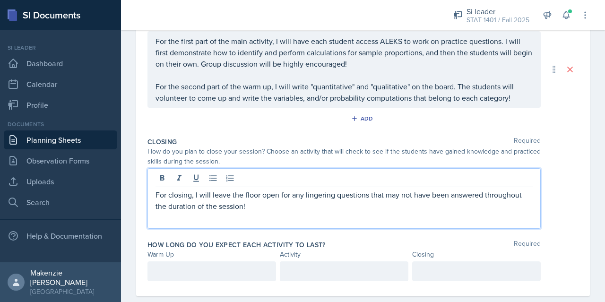
click at [210, 273] on div at bounding box center [211, 271] width 128 height 20
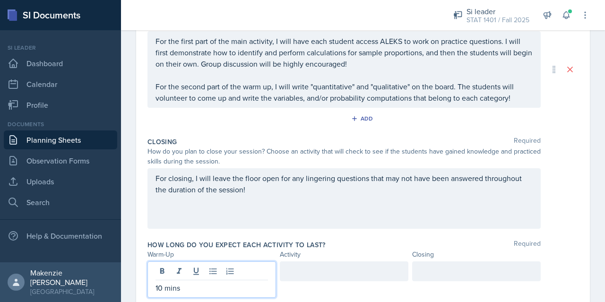
click at [329, 274] on div at bounding box center [344, 271] width 128 height 20
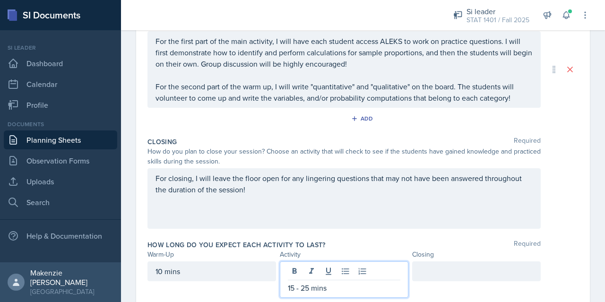
click at [444, 274] on div at bounding box center [476, 271] width 128 height 20
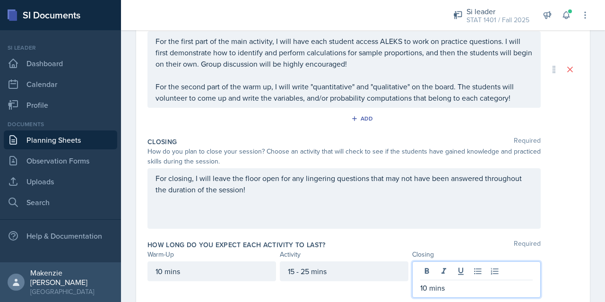
click at [548, 238] on div "How long do you expect each activity to last? Required Warm-Up Activity Closing…" at bounding box center [362, 270] width 431 height 69
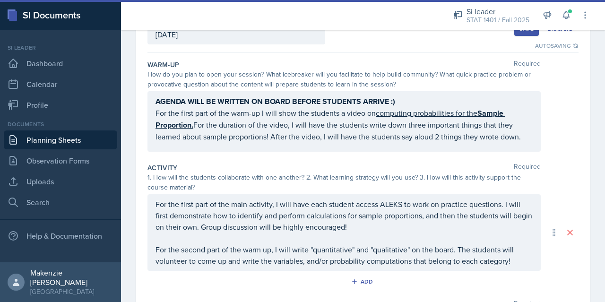
scroll to position [0, 0]
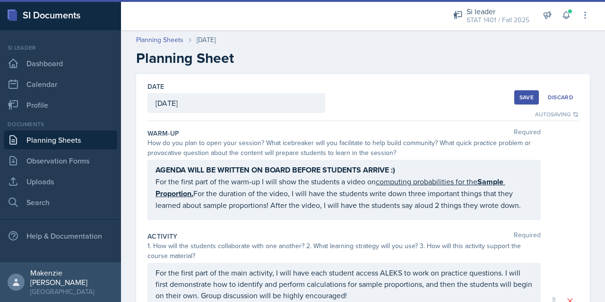
click at [520, 93] on button "Save" at bounding box center [526, 97] width 25 height 14
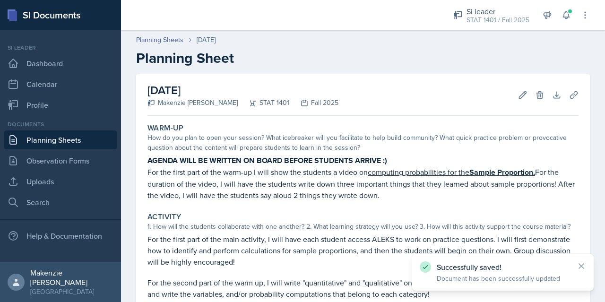
click at [60, 137] on link "Planning Sheets" at bounding box center [60, 139] width 113 height 19
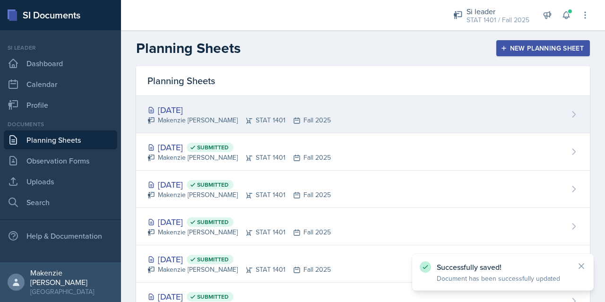
click at [403, 113] on div "[DATE] [PERSON_NAME] STAT 1401 Fall 2025" at bounding box center [363, 114] width 454 height 37
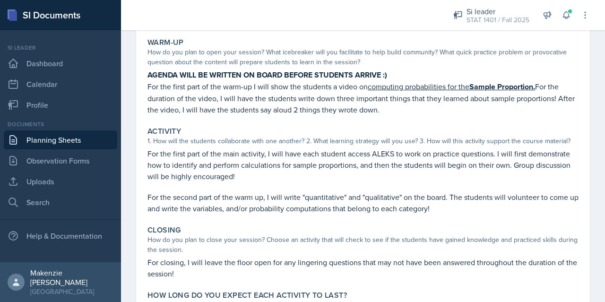
scroll to position [171, 0]
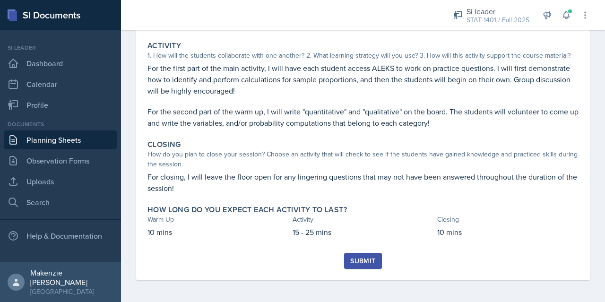
click at [360, 261] on div "Submit" at bounding box center [362, 261] width 25 height 8
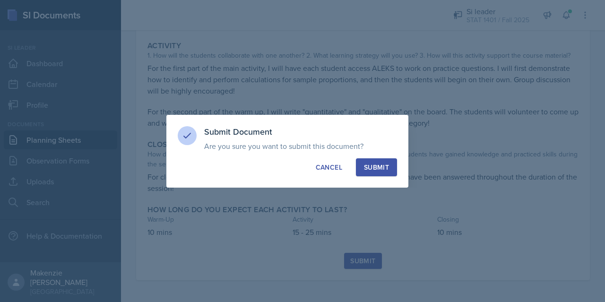
click at [386, 167] on div "Submit" at bounding box center [376, 167] width 25 height 9
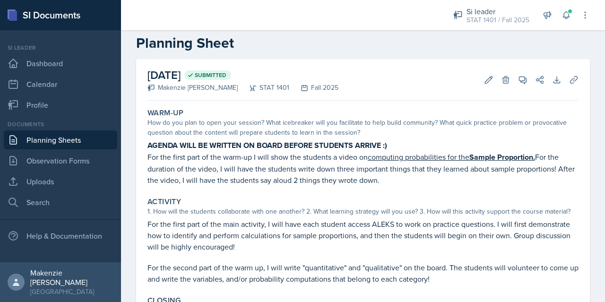
scroll to position [0, 0]
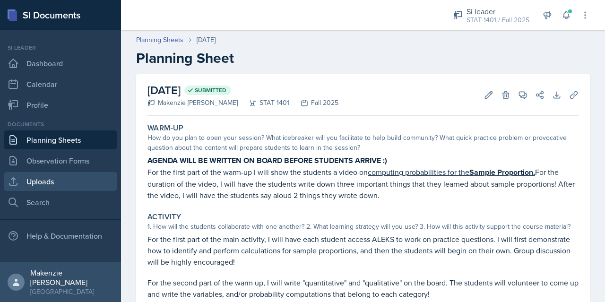
click at [45, 182] on link "Uploads" at bounding box center [60, 181] width 113 height 19
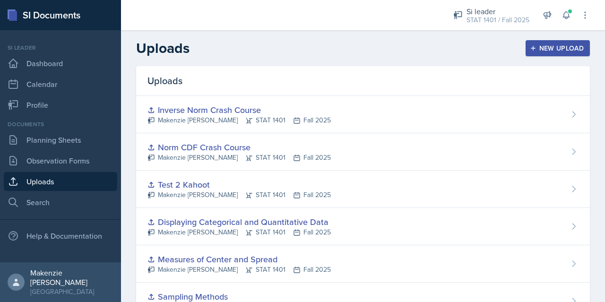
click at [552, 48] on div "New Upload" at bounding box center [557, 48] width 52 height 8
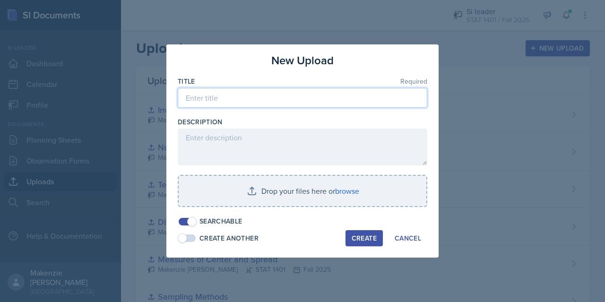
click at [327, 101] on input at bounding box center [302, 98] width 249 height 20
type input "S"
type input "P"
type input "X and X-Bar Distribution"
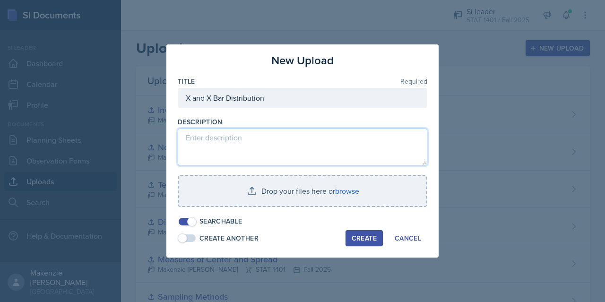
click at [314, 139] on textarea at bounding box center [302, 146] width 249 height 37
paste textarea "[URL][DOMAIN_NAME]"
type textarea "[URL][DOMAIN_NAME]"
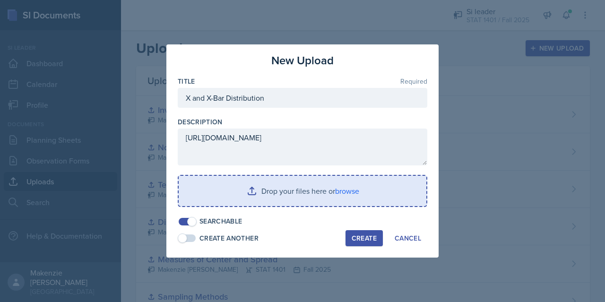
click at [308, 196] on input "file" at bounding box center [303, 191] width 248 height 30
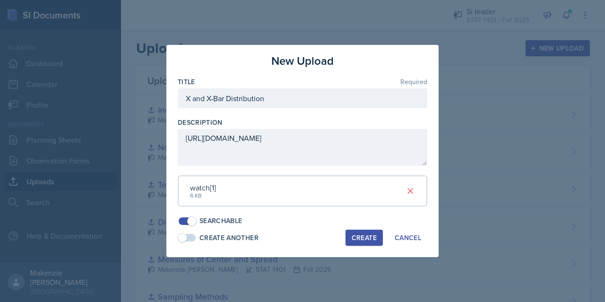
click at [366, 237] on div "Create" at bounding box center [363, 238] width 25 height 8
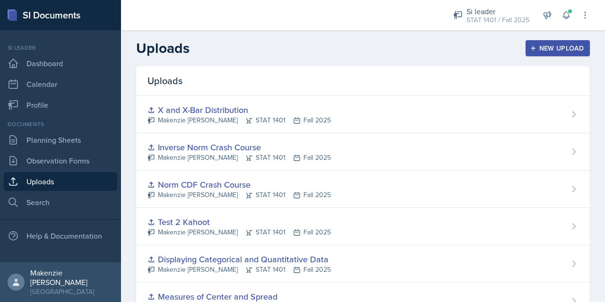
click at [565, 50] on div "New Upload" at bounding box center [557, 48] width 52 height 8
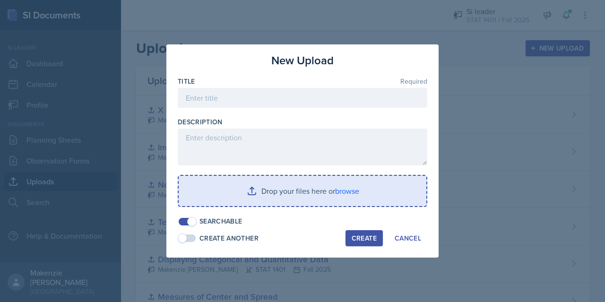
click at [317, 99] on input at bounding box center [302, 98] width 249 height 20
type input "Probability of P-Hat"
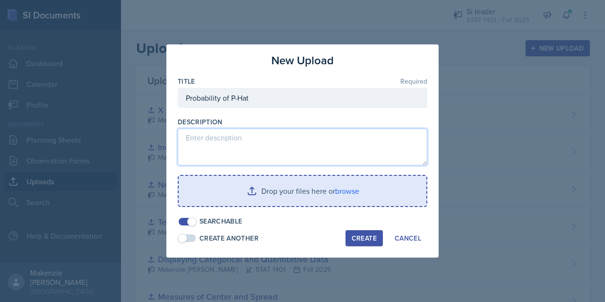
click at [300, 141] on textarea at bounding box center [302, 146] width 249 height 37
paste textarea "[URL][DOMAIN_NAME]"
type textarea "[URL][DOMAIN_NAME]"
click at [284, 195] on input "file" at bounding box center [303, 191] width 248 height 30
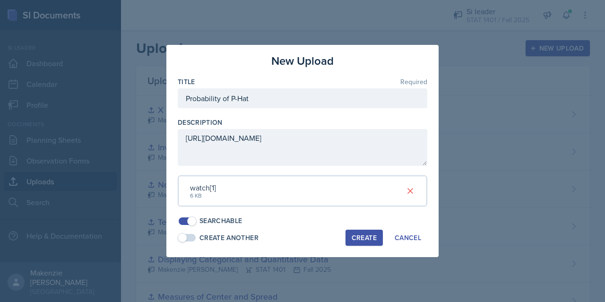
click at [368, 234] on div "Create" at bounding box center [363, 238] width 25 height 8
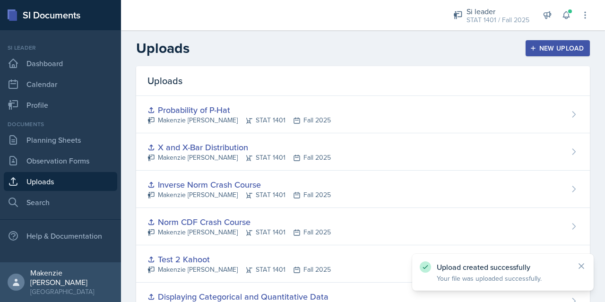
click at [74, 142] on link "Planning Sheets" at bounding box center [60, 139] width 113 height 19
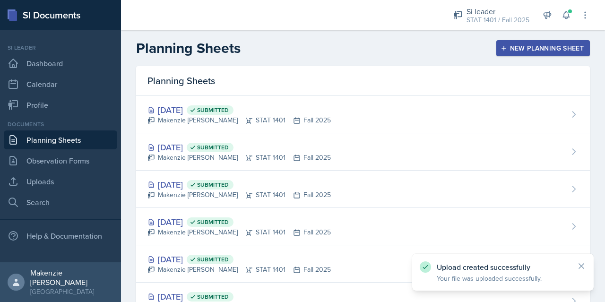
click at [378, 150] on div "[DATE] Submitted [PERSON_NAME] STAT 1401 Fall 2025" at bounding box center [363, 151] width 454 height 37
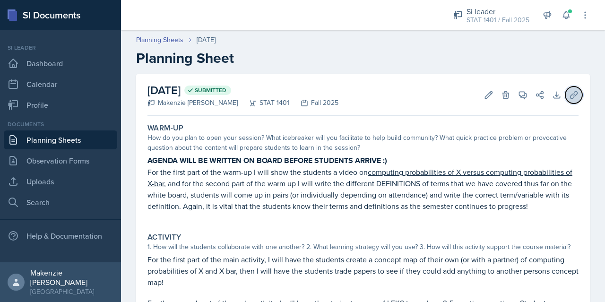
click at [569, 94] on icon at bounding box center [573, 94] width 9 height 9
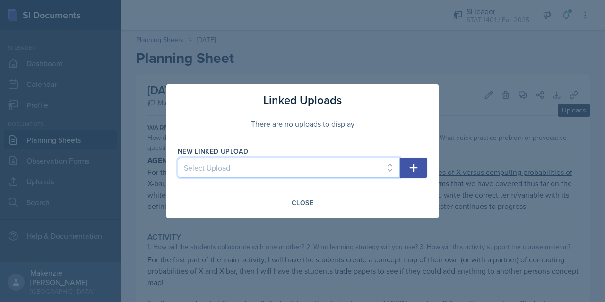
click at [385, 167] on select "Select Upload Week 2_Session 1 Sampling Biases Sampling Methods Measures of Cen…" at bounding box center [289, 168] width 222 height 20
select select "ed60f30e-9041-4dce-82d0-f8460c2d455f"
click at [178, 158] on select "Select Upload Week 2_Session 1 Sampling Biases Sampling Methods Measures of Cen…" at bounding box center [289, 168] width 222 height 20
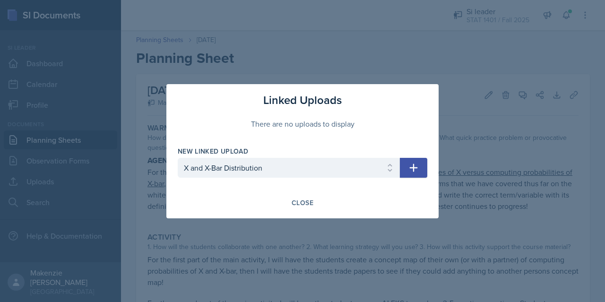
click at [380, 197] on div "Close" at bounding box center [302, 203] width 249 height 16
click at [412, 163] on icon "button" at bounding box center [413, 167] width 11 height 11
select select
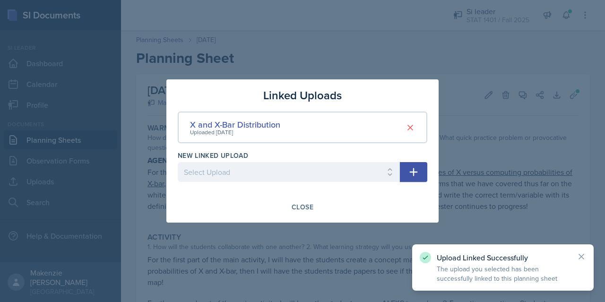
click at [301, 205] on div "Close" at bounding box center [302, 207] width 22 height 8
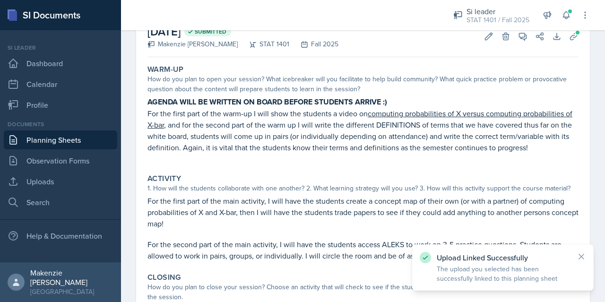
scroll to position [164, 0]
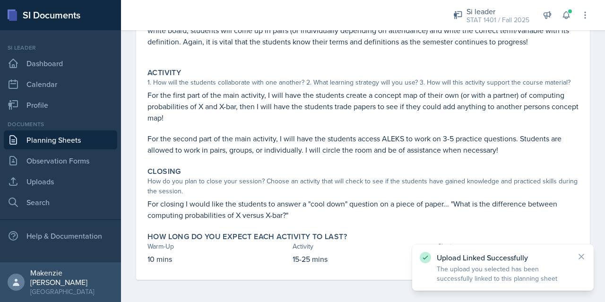
click at [66, 146] on link "Planning Sheets" at bounding box center [60, 139] width 113 height 19
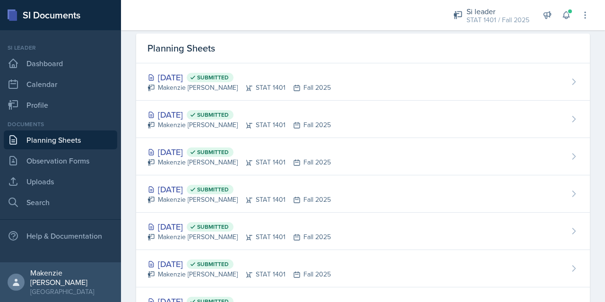
scroll to position [32, 0]
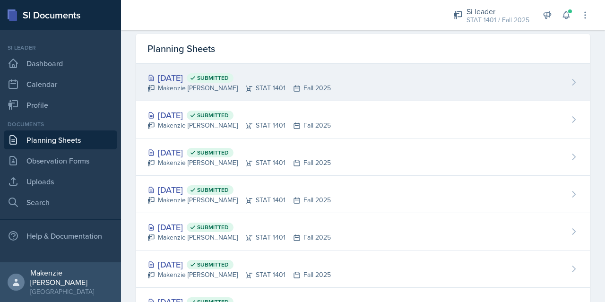
click at [398, 82] on div "[DATE] Submitted [PERSON_NAME] STAT 1401 Fall 2025" at bounding box center [363, 82] width 454 height 37
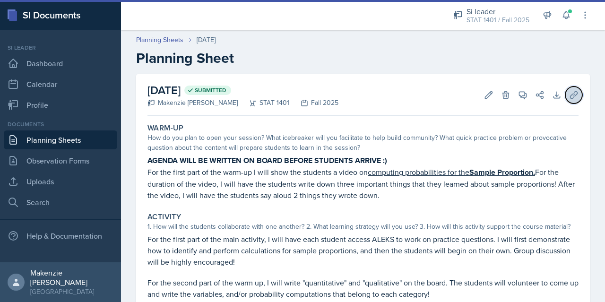
click at [572, 94] on button "Uploads" at bounding box center [573, 94] width 17 height 17
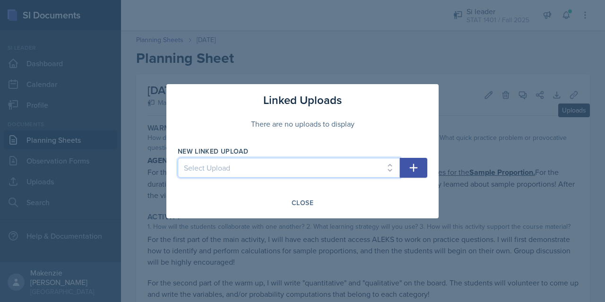
click at [365, 170] on select "Select Upload Week 2_Session 1 Sampling Biases Sampling Methods Measures of Cen…" at bounding box center [289, 168] width 222 height 20
select select "812f0876-67a3-4210-831a-1a83cb2a5f85"
click at [178, 158] on select "Select Upload Week 2_Session 1 Sampling Biases Sampling Methods Measures of Cen…" at bounding box center [289, 168] width 222 height 20
click at [419, 163] on icon "button" at bounding box center [413, 167] width 11 height 11
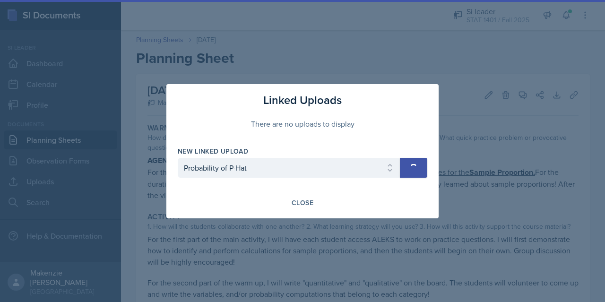
select select
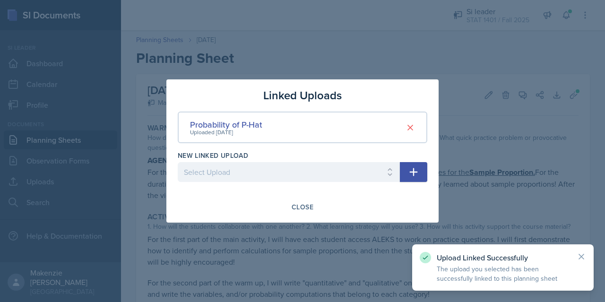
click at [305, 206] on div "Close" at bounding box center [302, 207] width 22 height 8
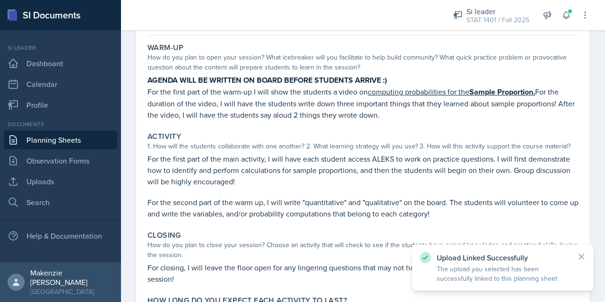
scroll to position [144, 0]
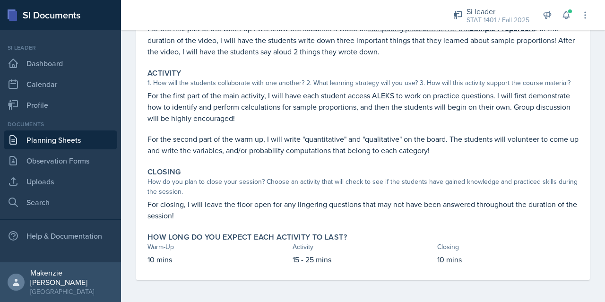
click at [56, 141] on link "Planning Sheets" at bounding box center [60, 139] width 113 height 19
